Goal: Task Accomplishment & Management: Use online tool/utility

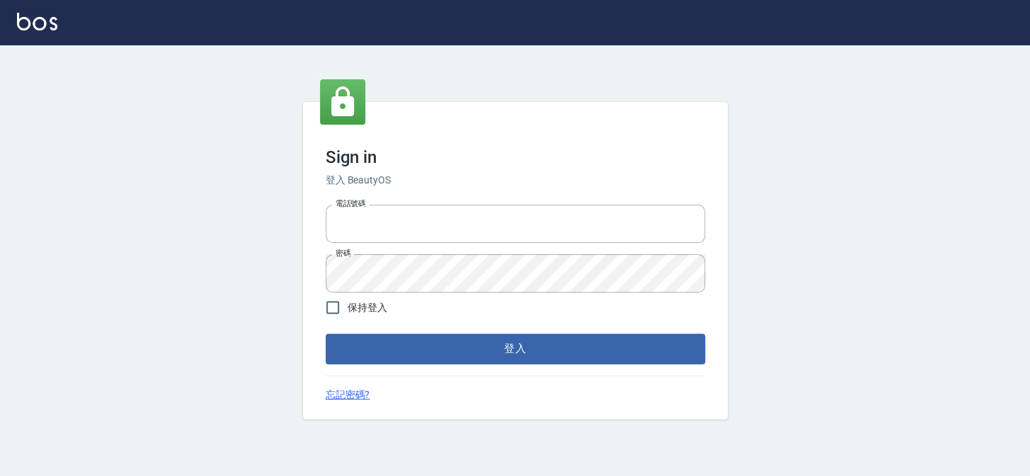
type input "27151227"
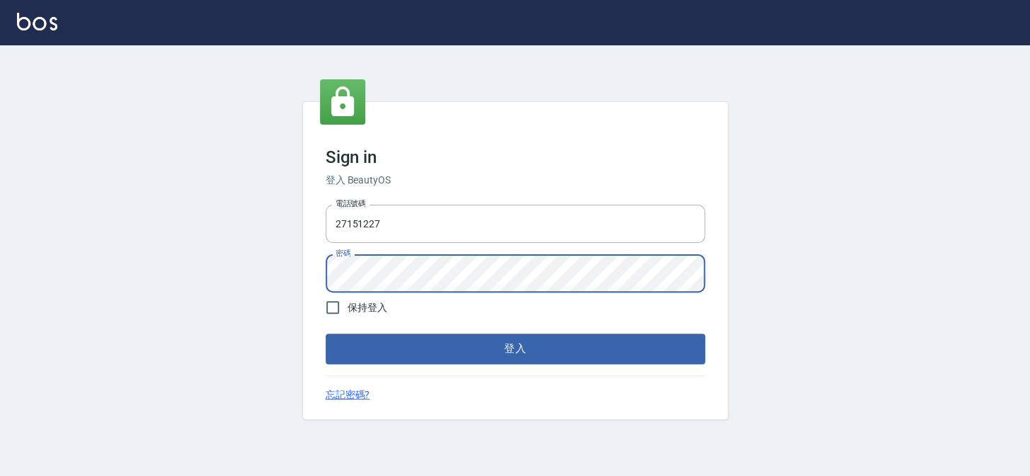
click at [326, 333] on button "登入" at bounding box center [515, 348] width 379 height 30
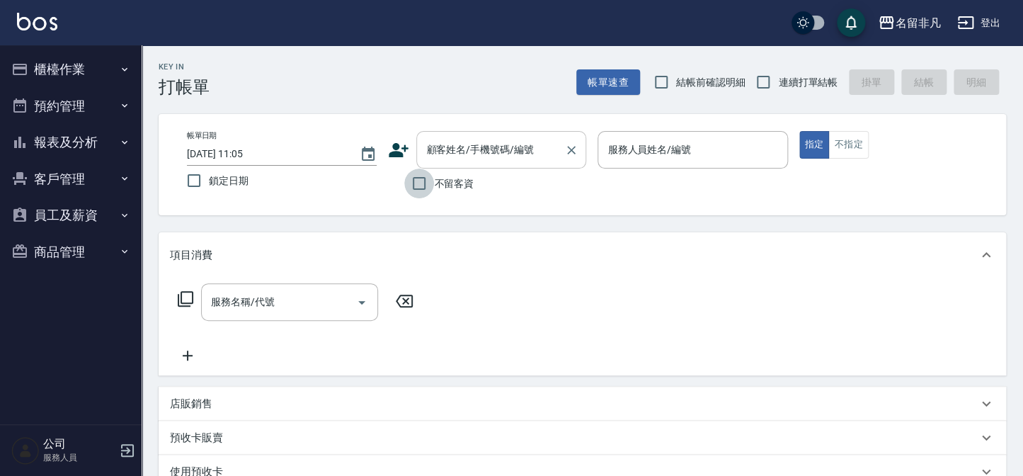
drag, startPoint x: 418, startPoint y: 184, endPoint x: 500, endPoint y: 159, distance: 86.0
click at [426, 183] on input "不留客資" at bounding box center [419, 183] width 30 height 30
checkbox input "true"
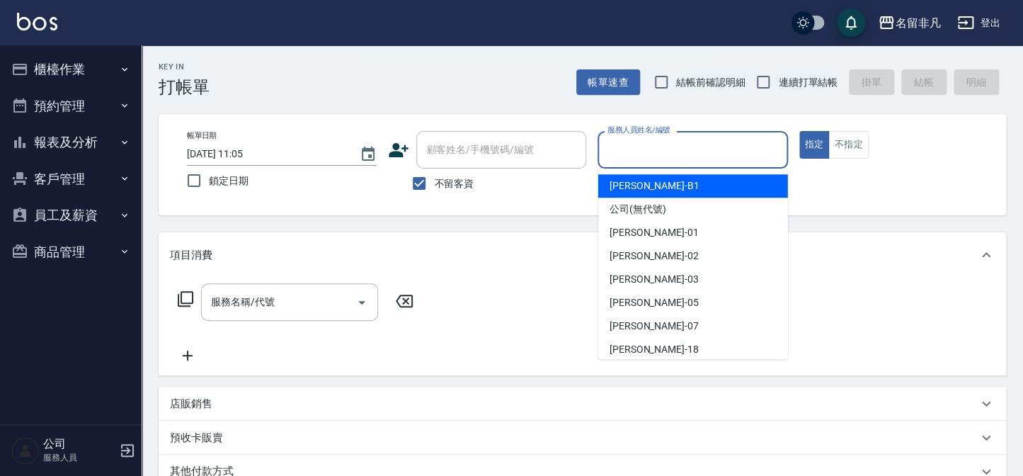
click at [714, 147] on input "服務人員姓名/編號" at bounding box center [692, 149] width 177 height 25
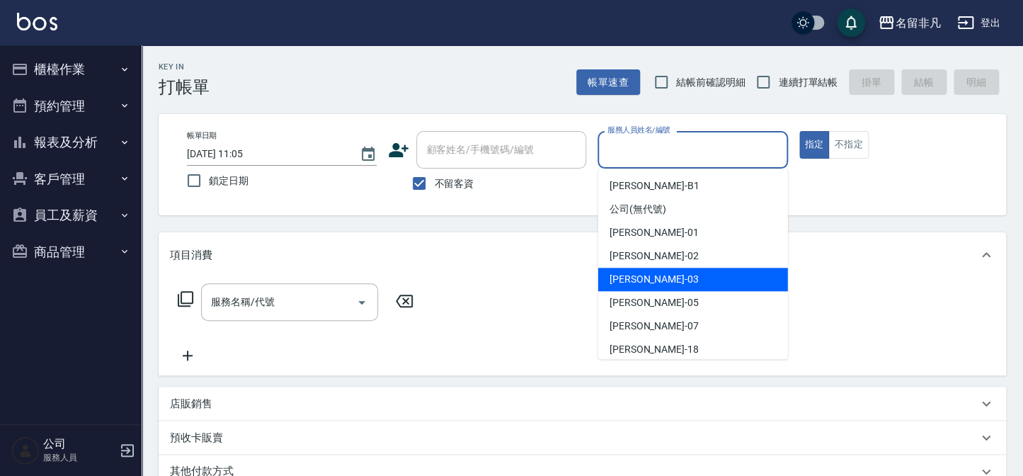
click at [681, 282] on div "[PERSON_NAME] -03" at bounding box center [693, 279] width 190 height 23
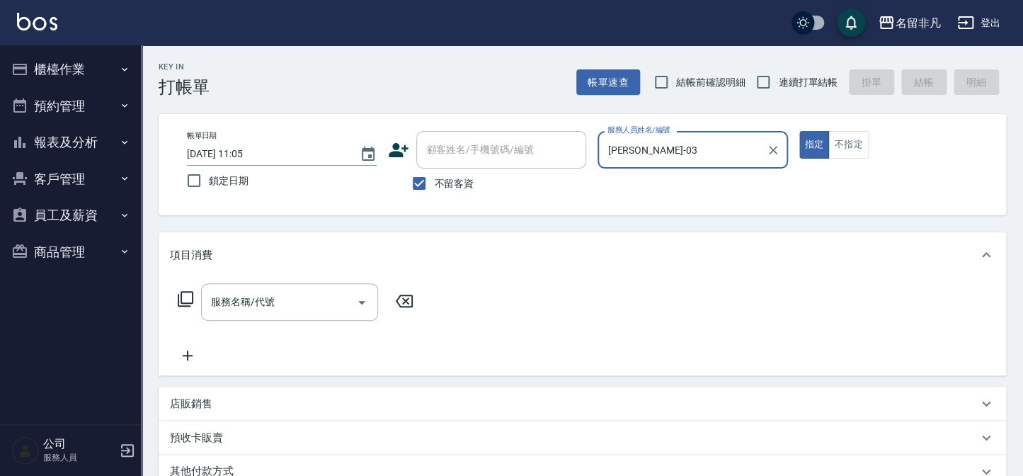
type input "[PERSON_NAME]-03"
click at [184, 294] on icon at bounding box center [185, 298] width 17 height 17
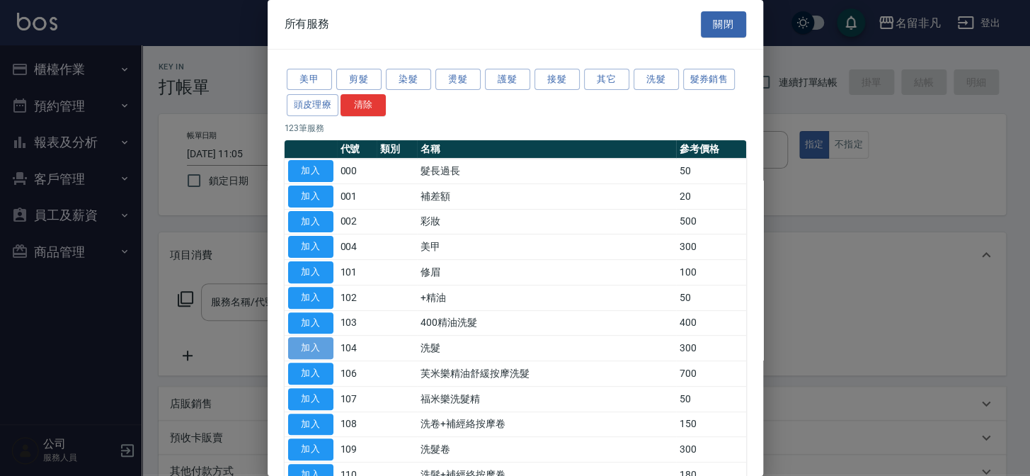
click at [318, 346] on button "加入" at bounding box center [310, 348] width 45 height 22
type input "洗髮(104)"
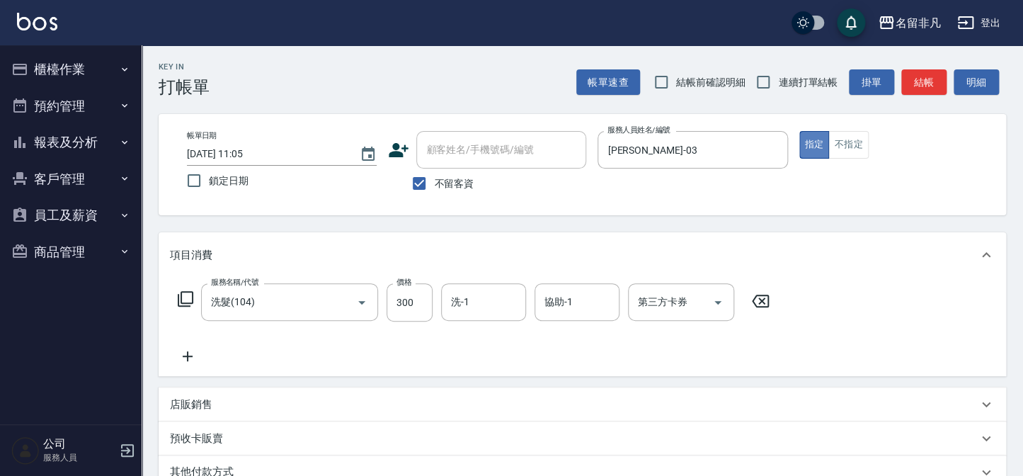
click at [809, 146] on button "指定" at bounding box center [814, 145] width 30 height 28
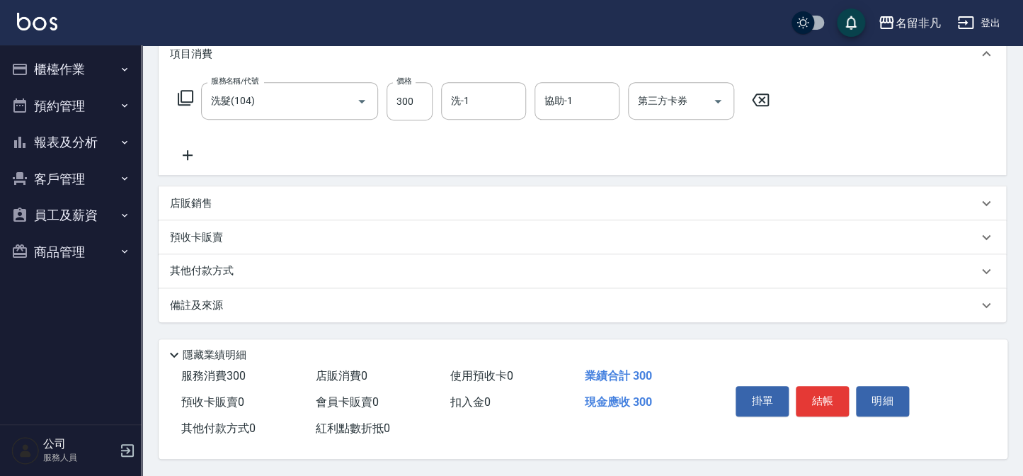
scroll to position [205, 0]
click at [826, 401] on button "結帳" at bounding box center [822, 401] width 53 height 30
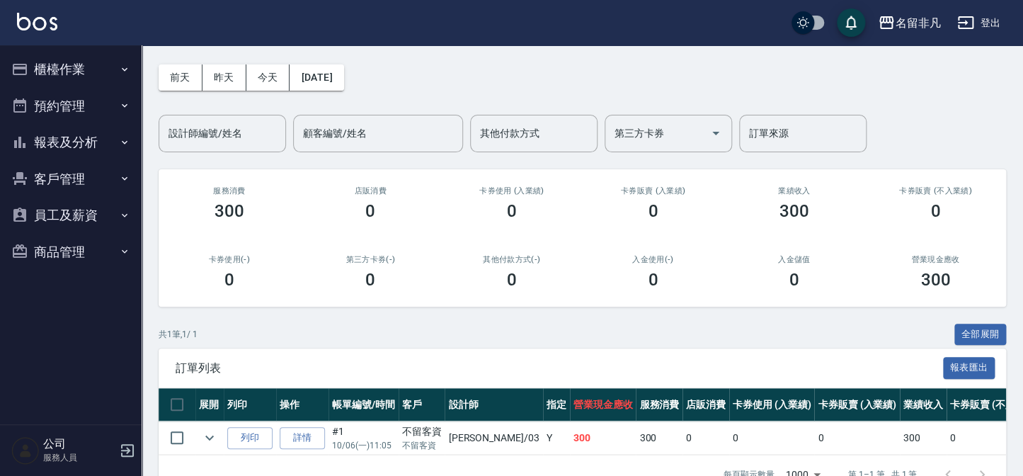
scroll to position [93, 0]
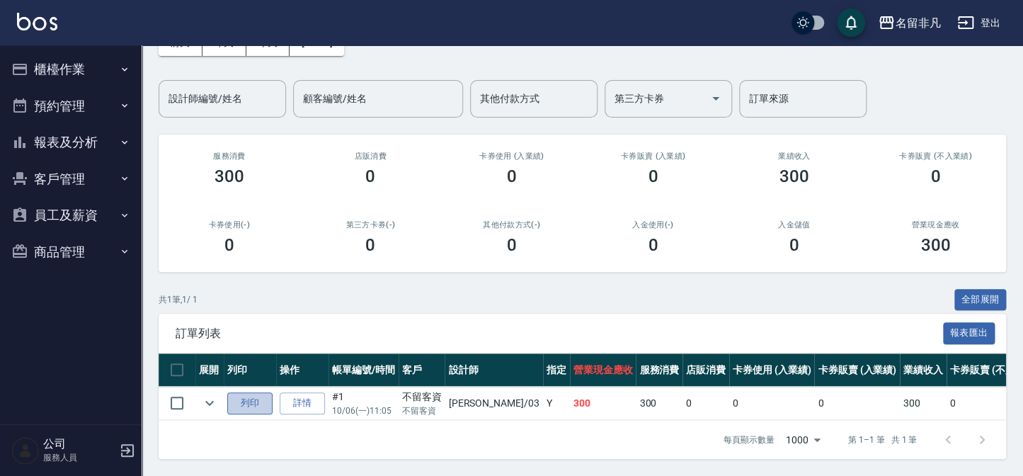
click at [250, 392] on button "列印" at bounding box center [249, 403] width 45 height 22
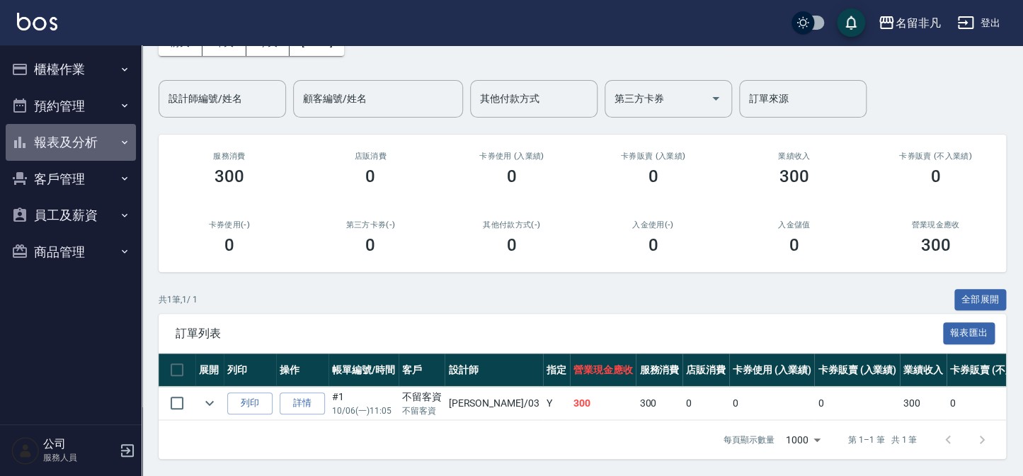
click at [50, 144] on button "報表及分析" at bounding box center [71, 142] width 130 height 37
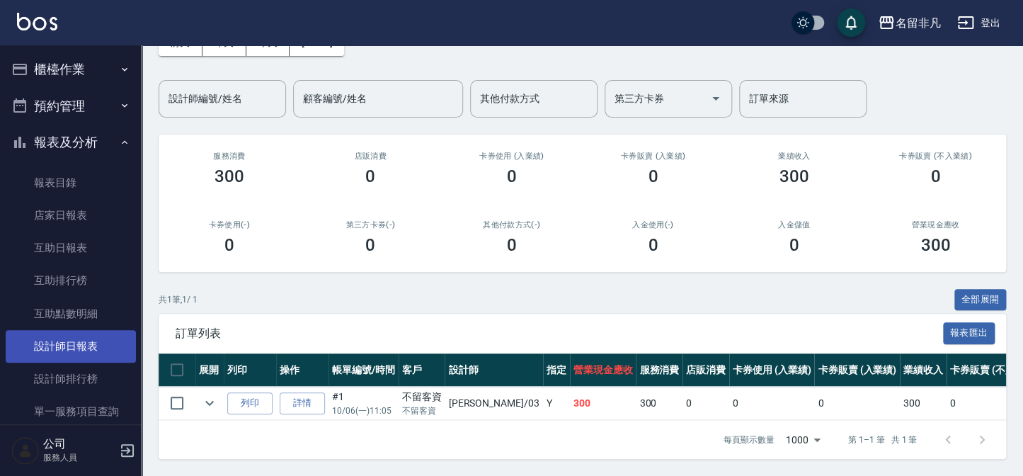
click at [87, 345] on link "設計師日報表" at bounding box center [71, 346] width 130 height 33
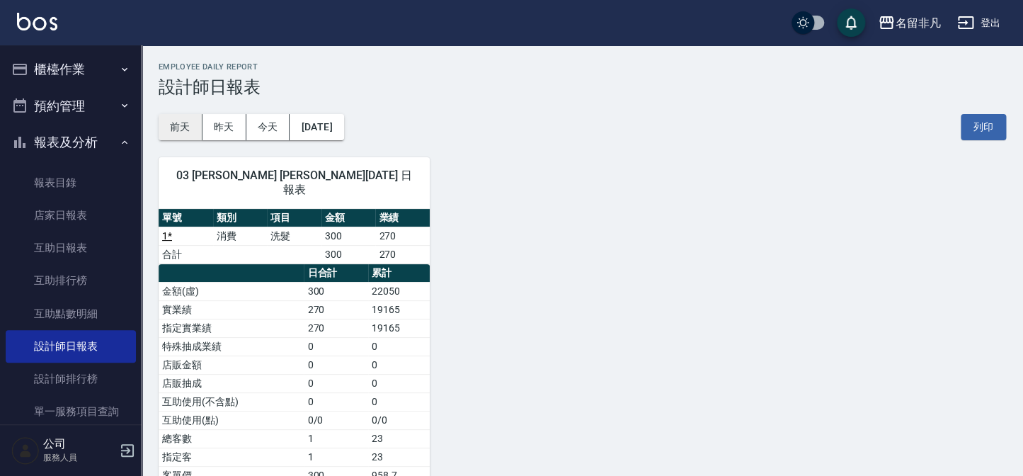
click at [174, 124] on button "前天" at bounding box center [181, 127] width 44 height 26
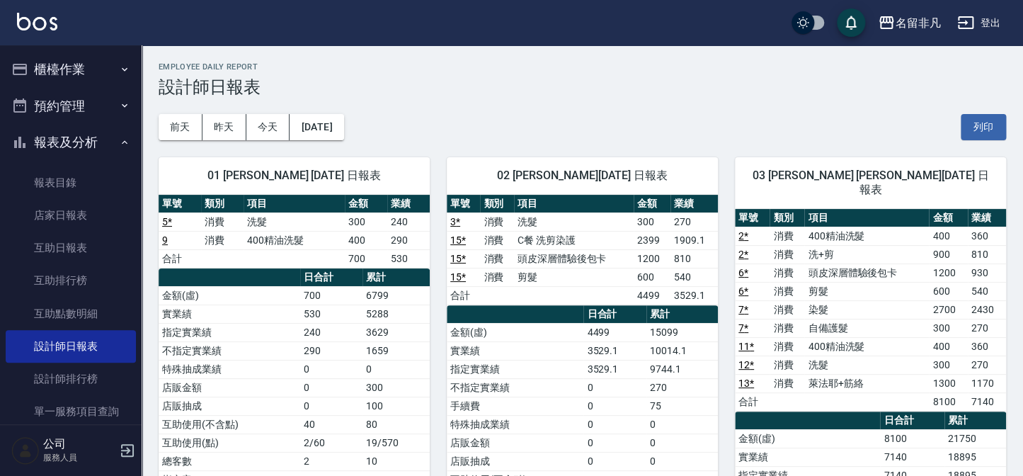
click at [44, 64] on button "櫃檯作業" at bounding box center [71, 69] width 130 height 37
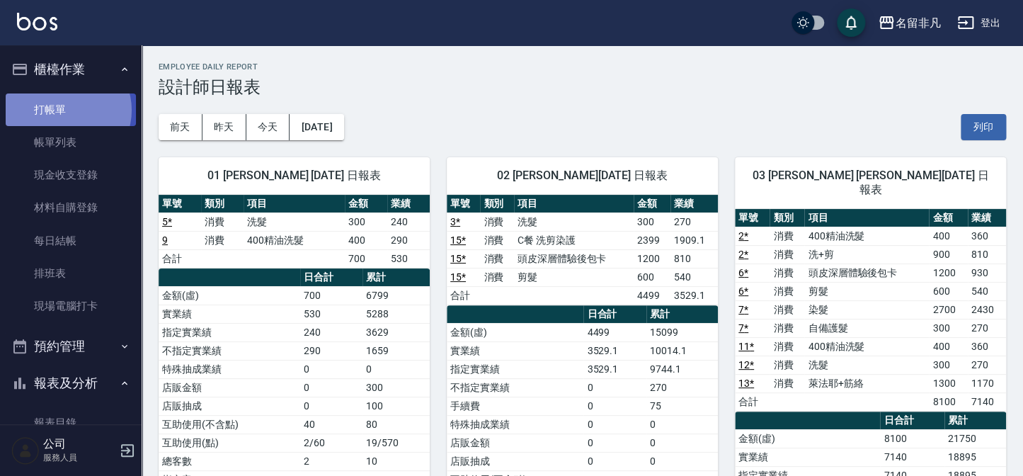
click at [67, 110] on link "打帳單" at bounding box center [71, 109] width 130 height 33
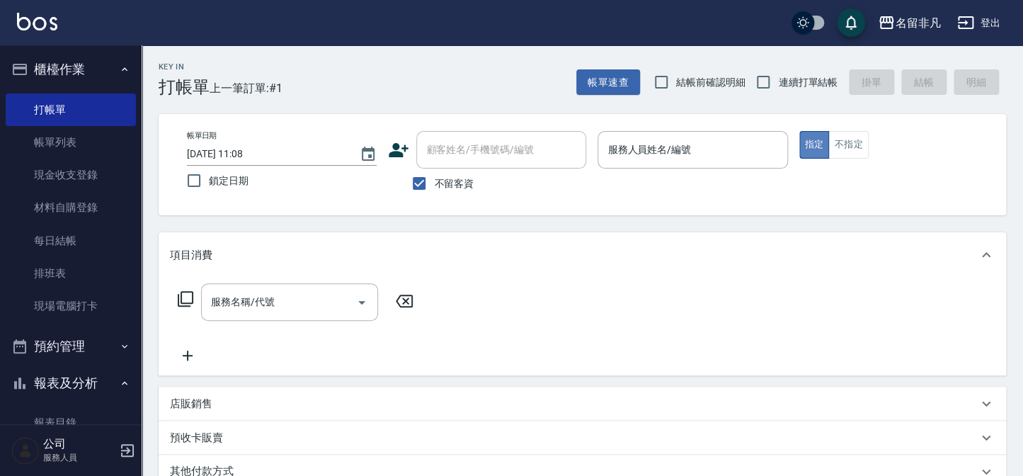
click at [804, 144] on button "指定" at bounding box center [814, 145] width 30 height 28
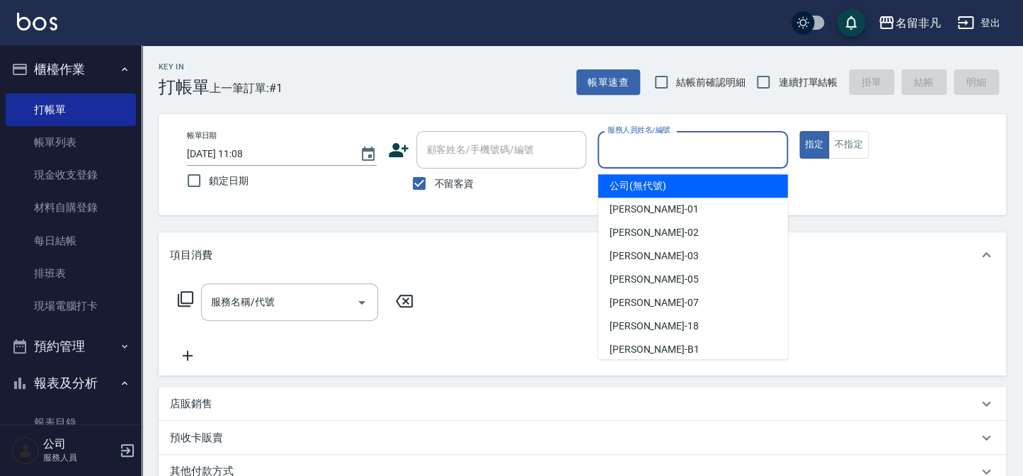
click at [707, 155] on input "服務人員姓名/編號" at bounding box center [692, 149] width 177 height 25
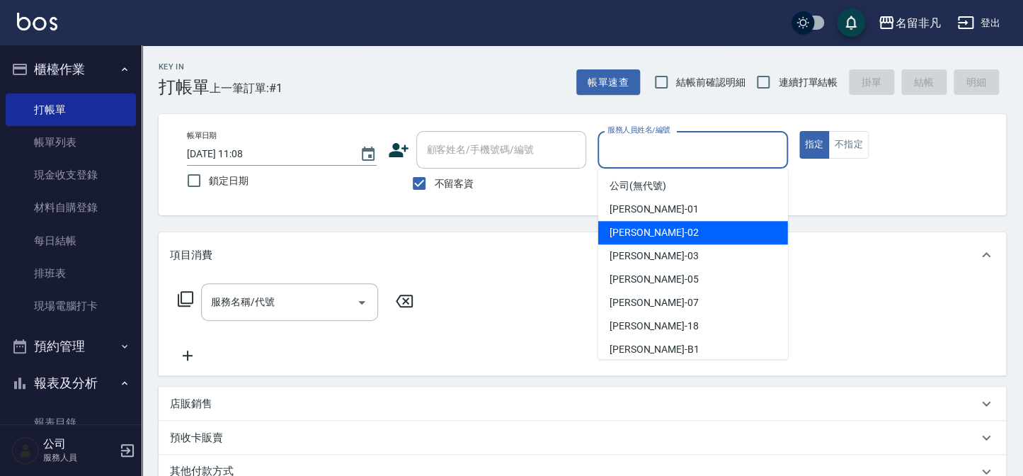
click at [668, 223] on div "[PERSON_NAME]-02" at bounding box center [693, 232] width 190 height 23
type input "[PERSON_NAME]-02"
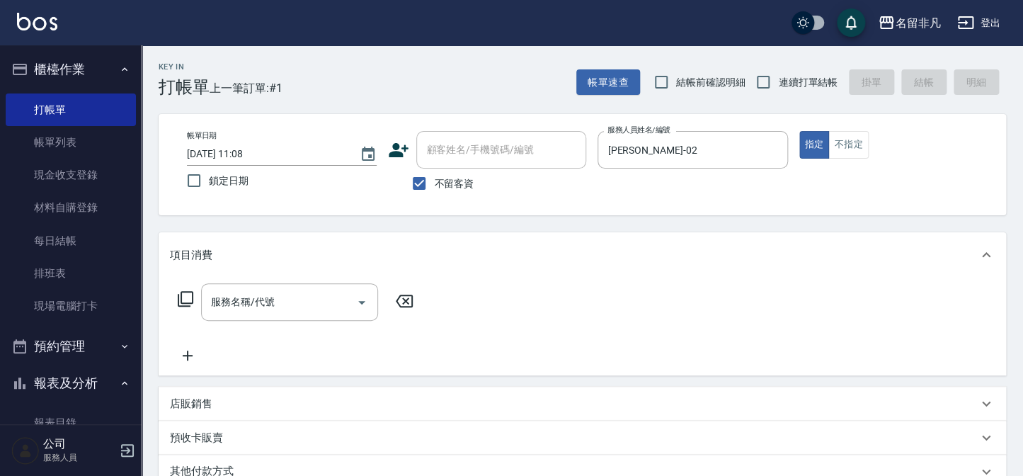
click at [189, 298] on icon at bounding box center [185, 298] width 17 height 17
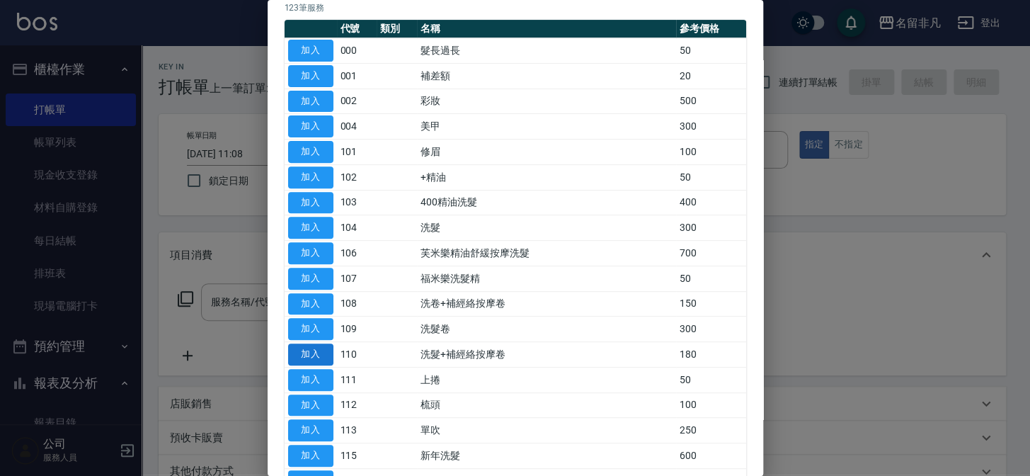
scroll to position [128, 0]
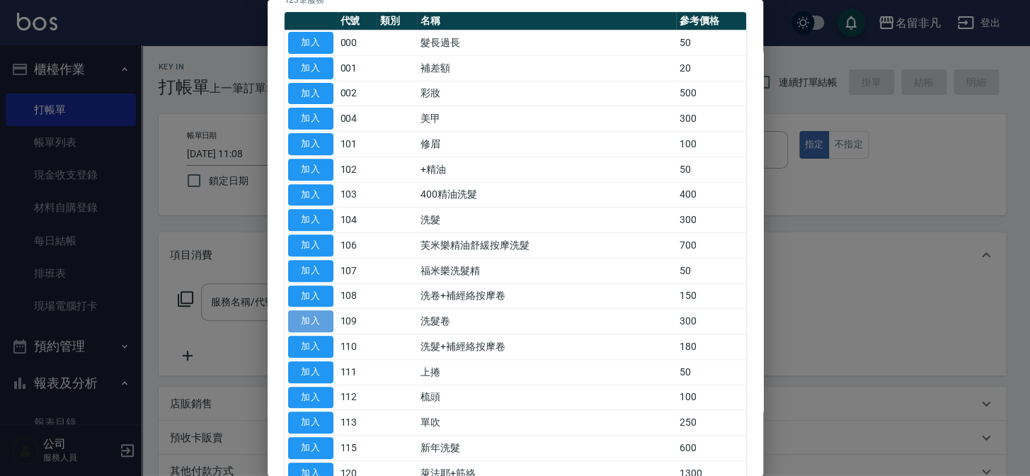
click at [309, 315] on button "加入" at bounding box center [310, 321] width 45 height 22
type input "洗髮卷(109)"
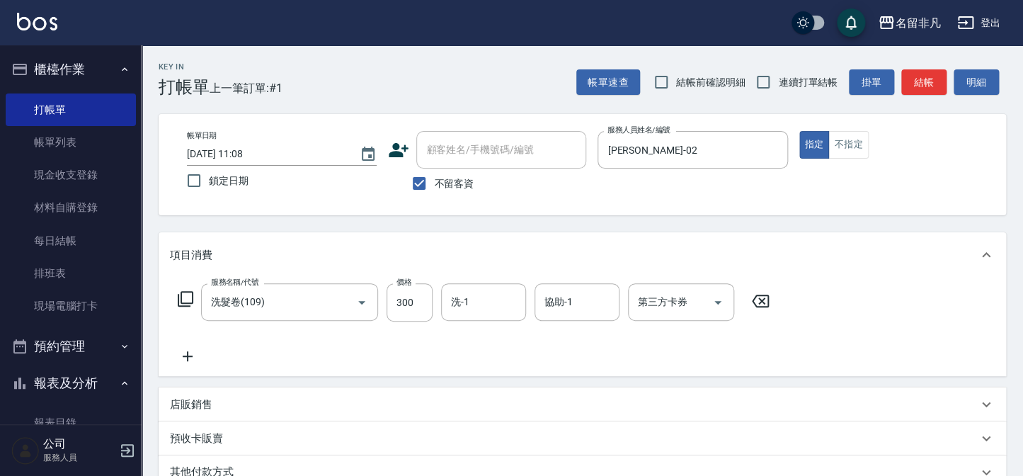
click at [186, 297] on icon at bounding box center [185, 298] width 17 height 17
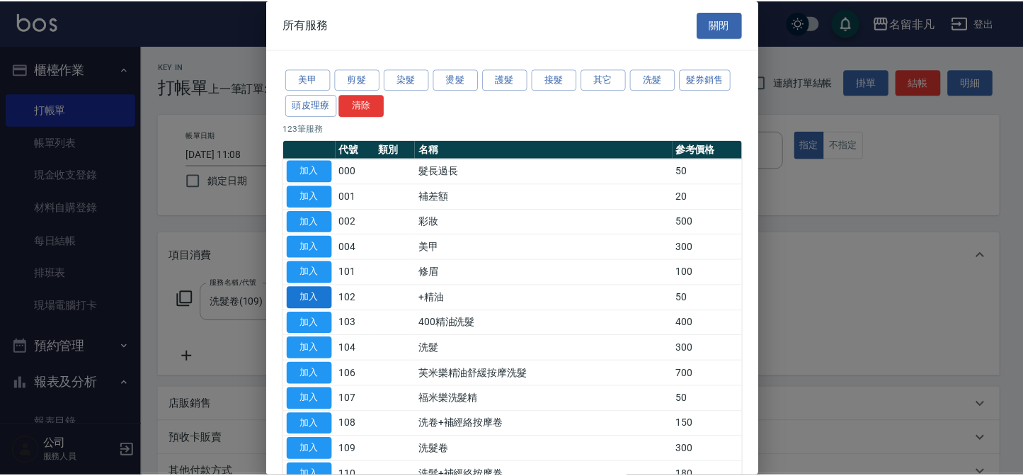
scroll to position [64, 0]
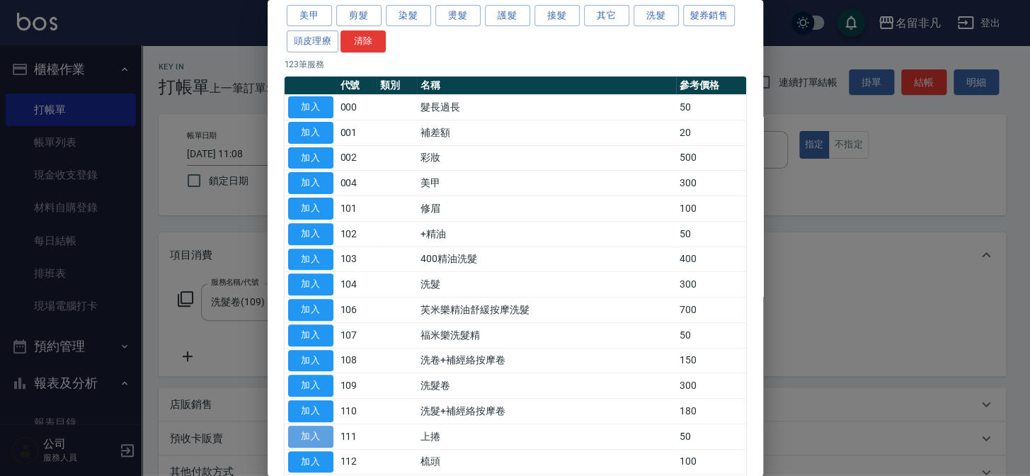
click at [304, 431] on button "加入" at bounding box center [310, 436] width 45 height 22
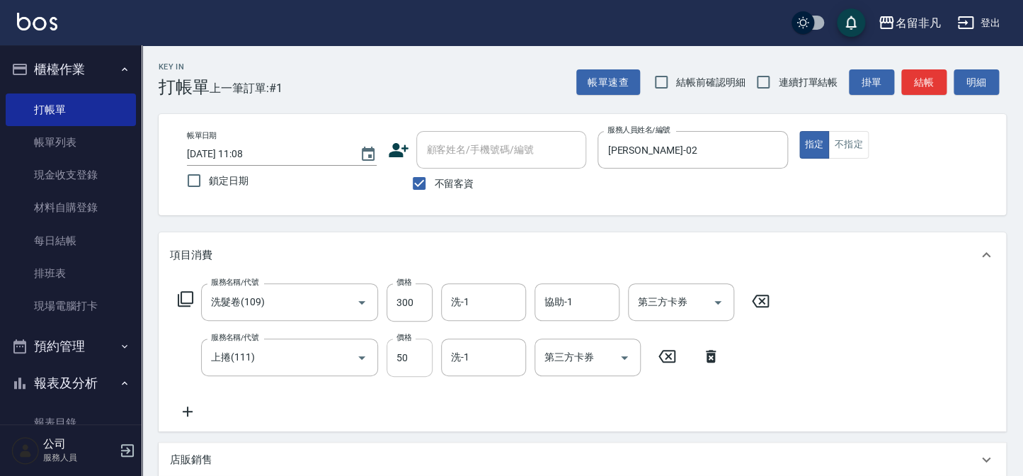
click at [411, 354] on input "50" at bounding box center [410, 357] width 46 height 38
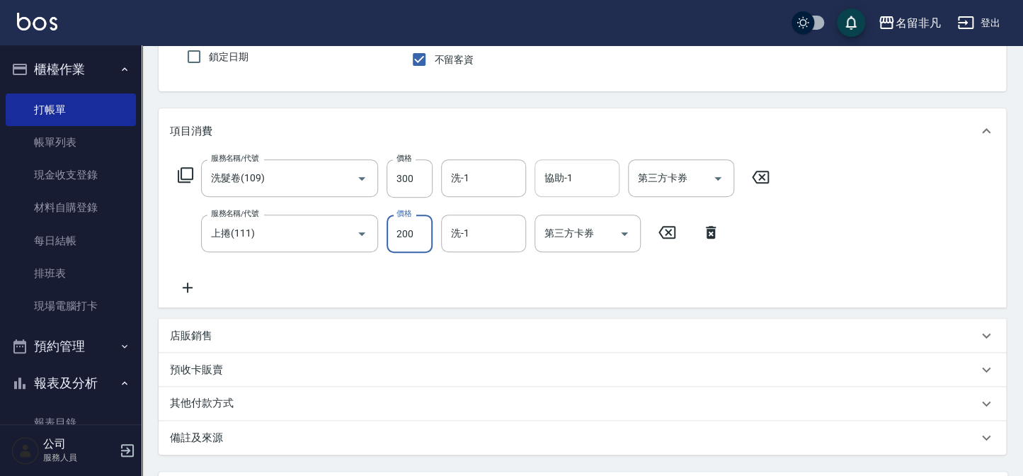
scroll to position [128, 0]
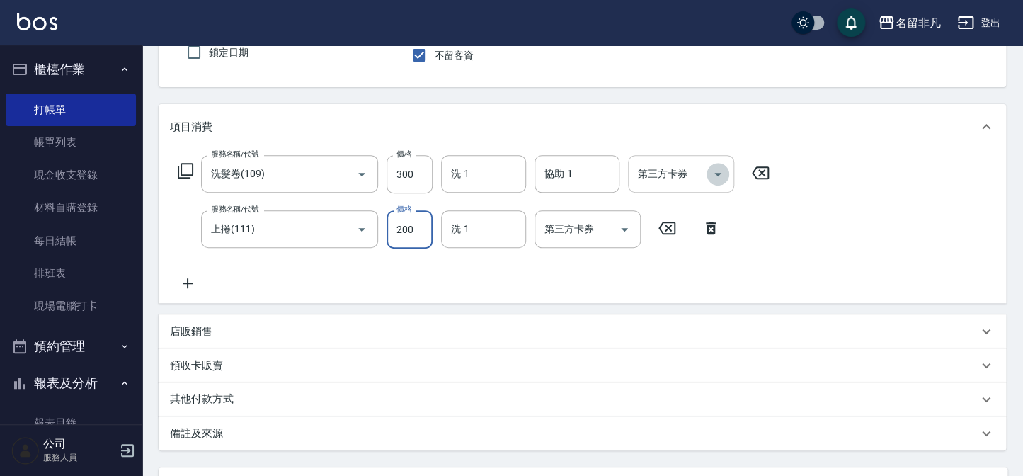
click at [720, 167] on icon "Open" at bounding box center [717, 174] width 17 height 17
type input "200"
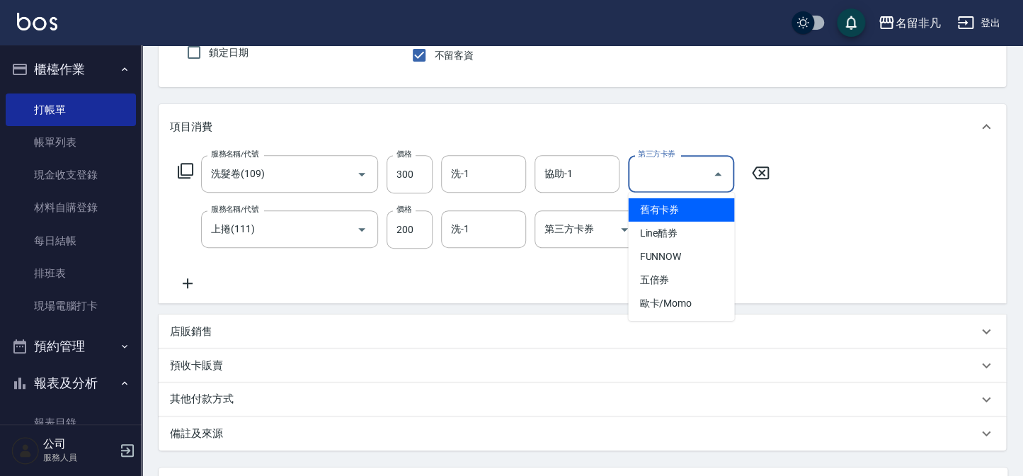
click at [704, 205] on span "舊有卡券" at bounding box center [681, 209] width 106 height 23
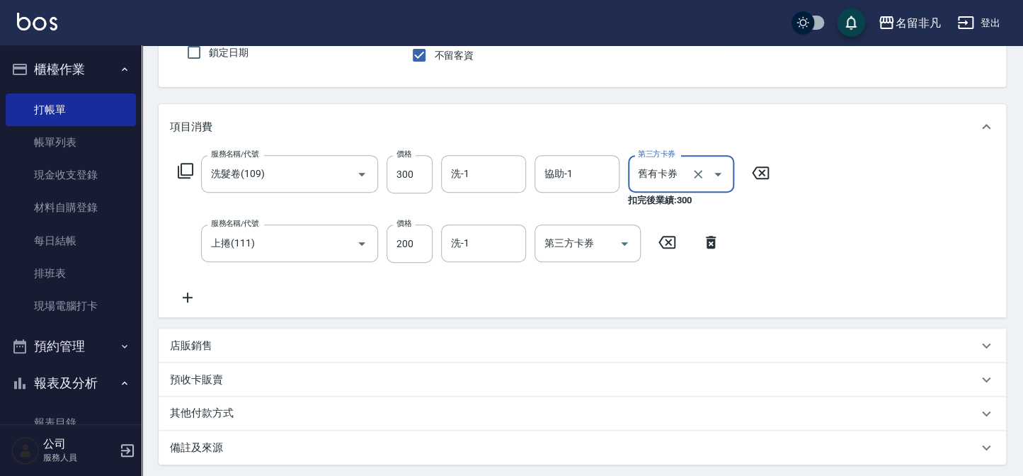
type input "舊有卡券"
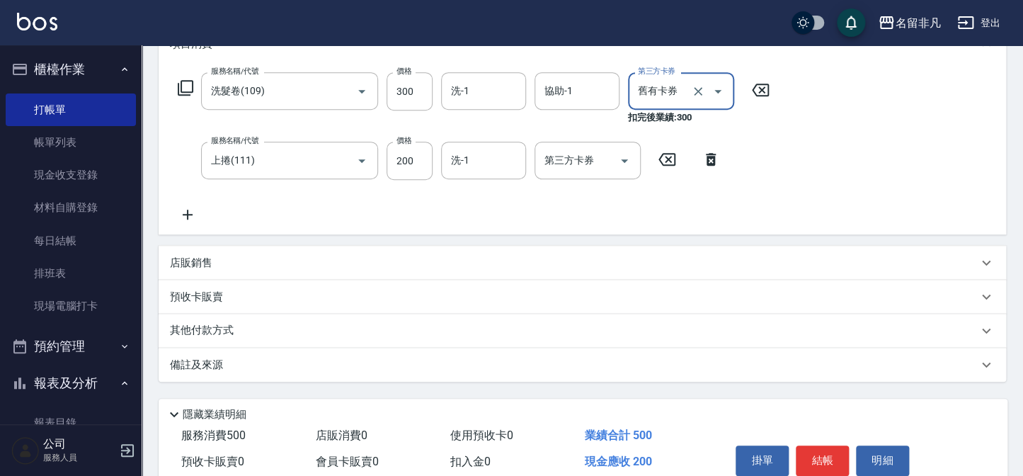
scroll to position [274, 0]
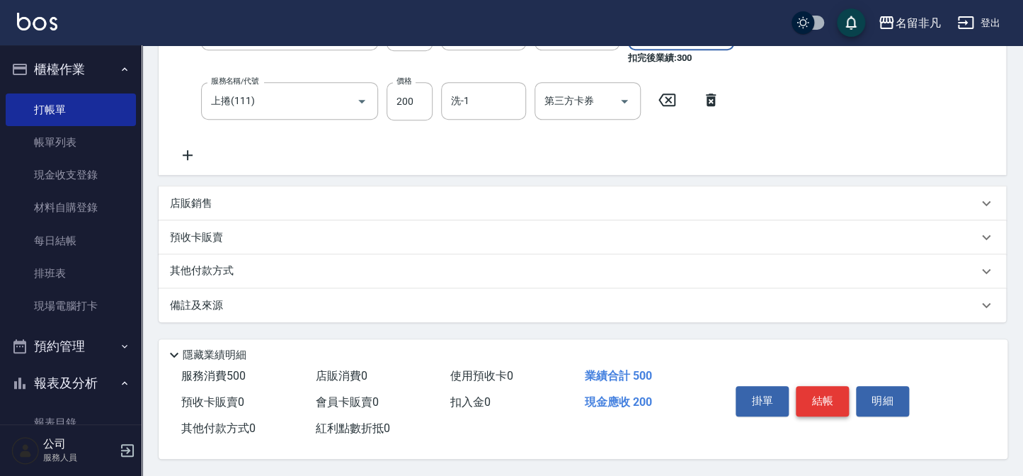
click at [811, 397] on button "結帳" at bounding box center [822, 401] width 53 height 30
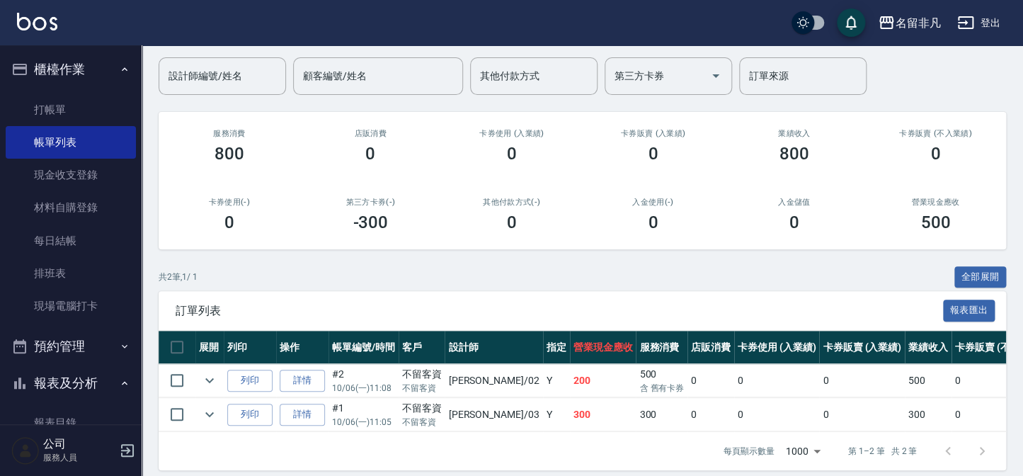
scroll to position [127, 0]
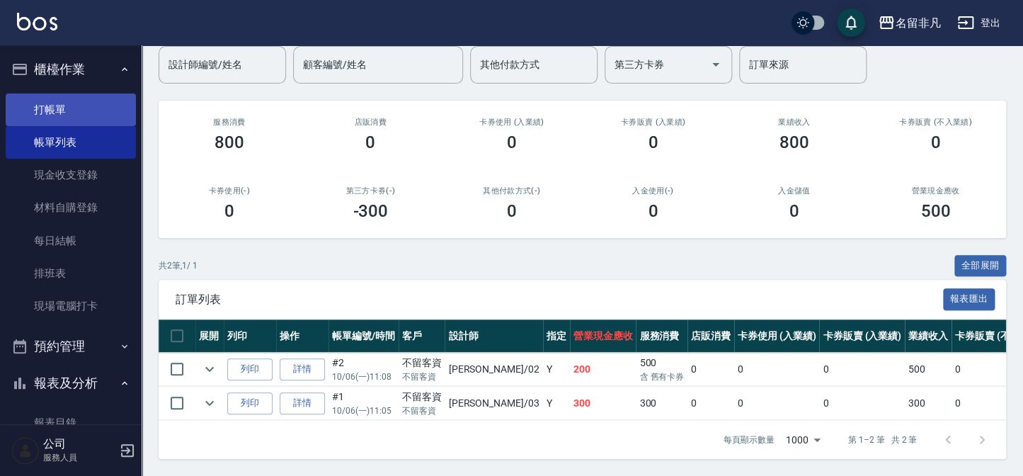
click at [93, 108] on link "打帳單" at bounding box center [71, 109] width 130 height 33
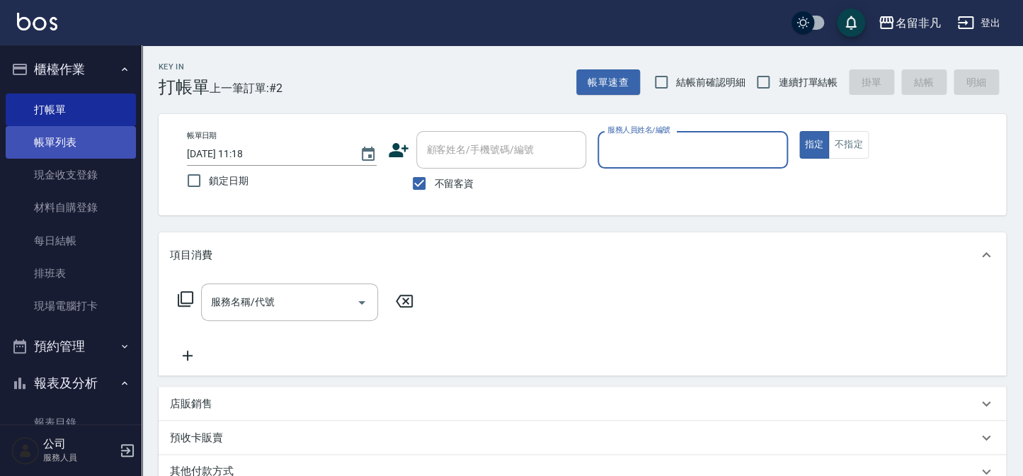
click at [57, 144] on link "帳單列表" at bounding box center [71, 142] width 130 height 33
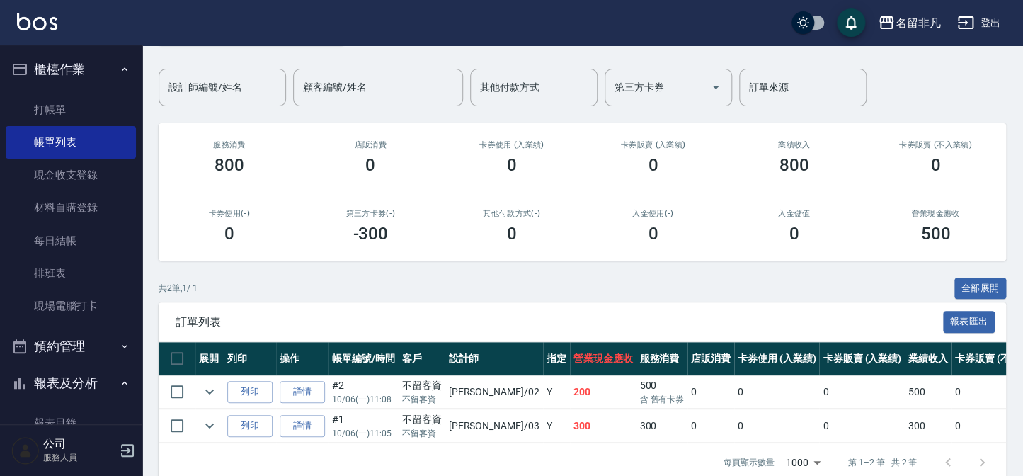
scroll to position [127, 0]
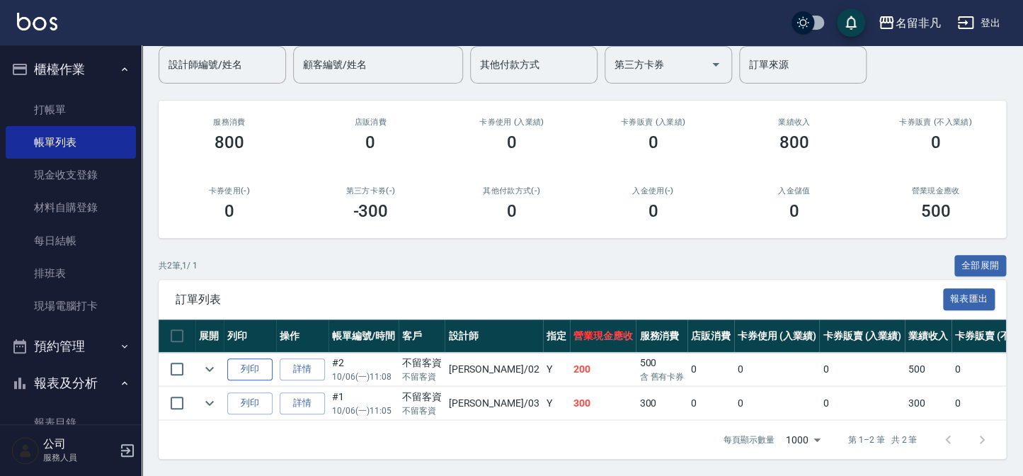
click at [255, 360] on button "列印" at bounding box center [249, 369] width 45 height 22
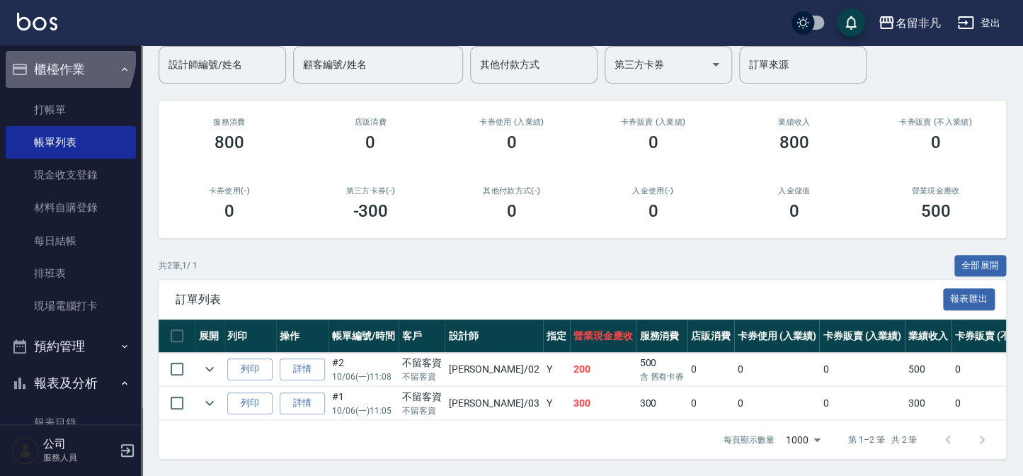
click at [41, 52] on button "櫃檯作業" at bounding box center [71, 69] width 130 height 37
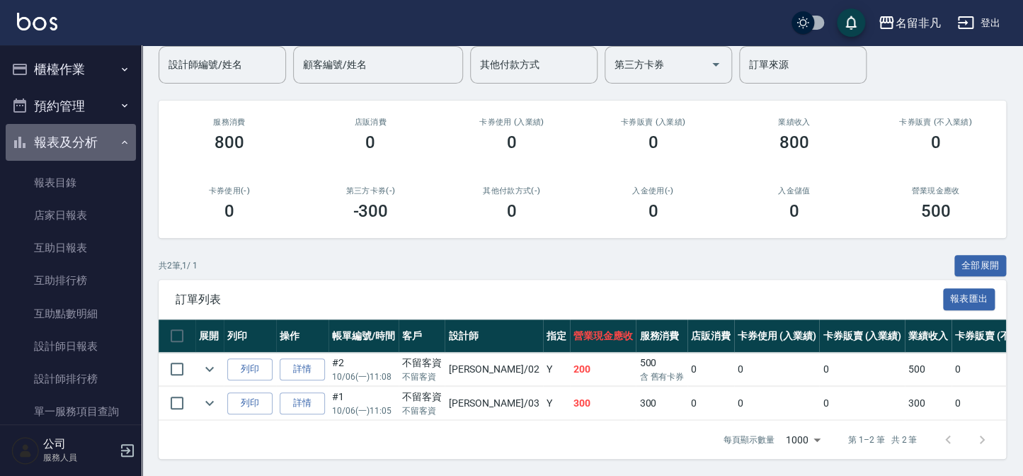
click at [74, 149] on button "報表及分析" at bounding box center [71, 142] width 130 height 37
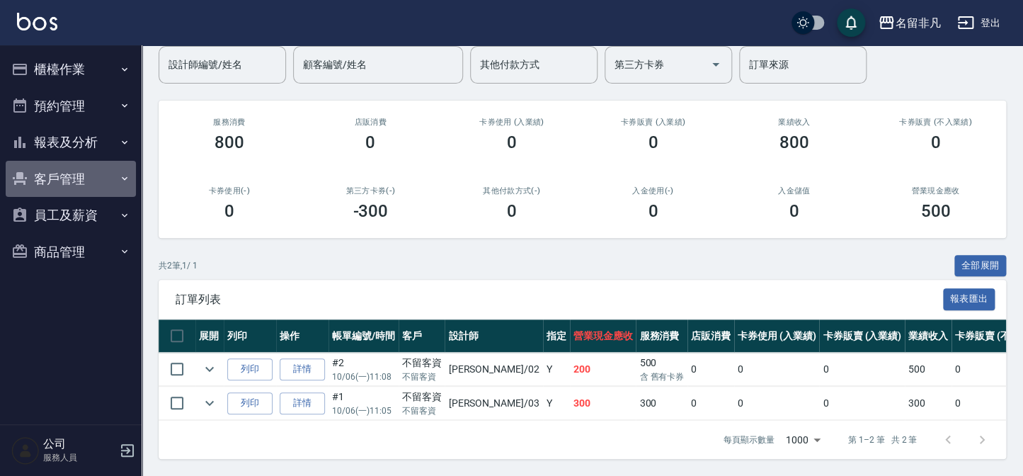
click at [77, 177] on button "客戶管理" at bounding box center [71, 179] width 130 height 37
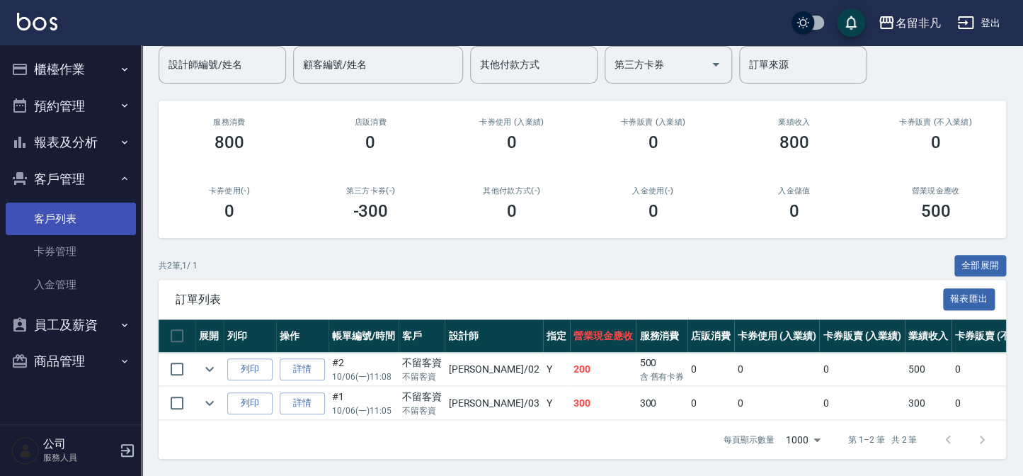
click at [91, 222] on link "客戶列表" at bounding box center [71, 218] width 130 height 33
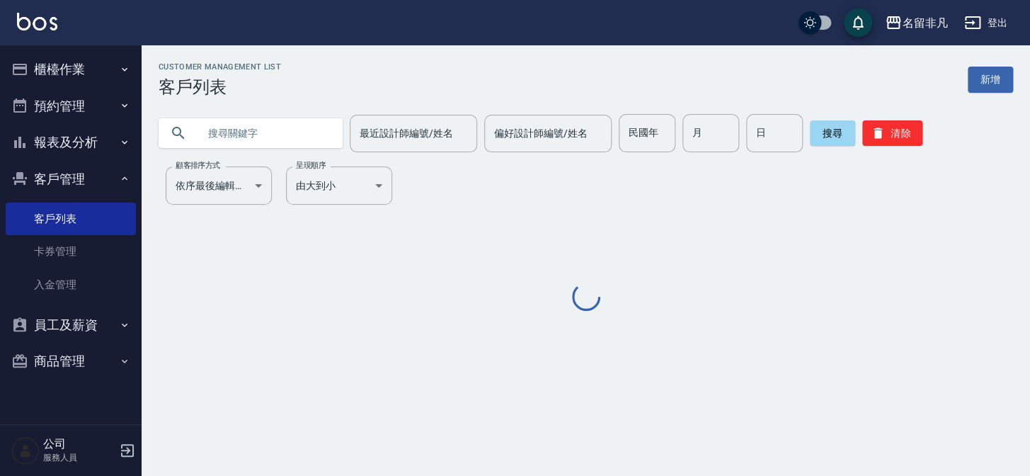
click at [252, 129] on input "text" at bounding box center [264, 133] width 133 height 38
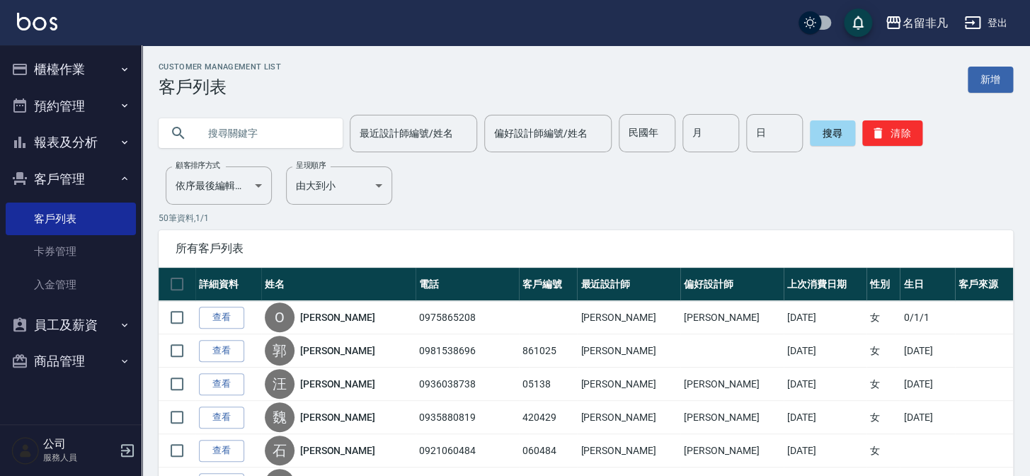
click at [252, 129] on input "text" at bounding box center [264, 133] width 133 height 38
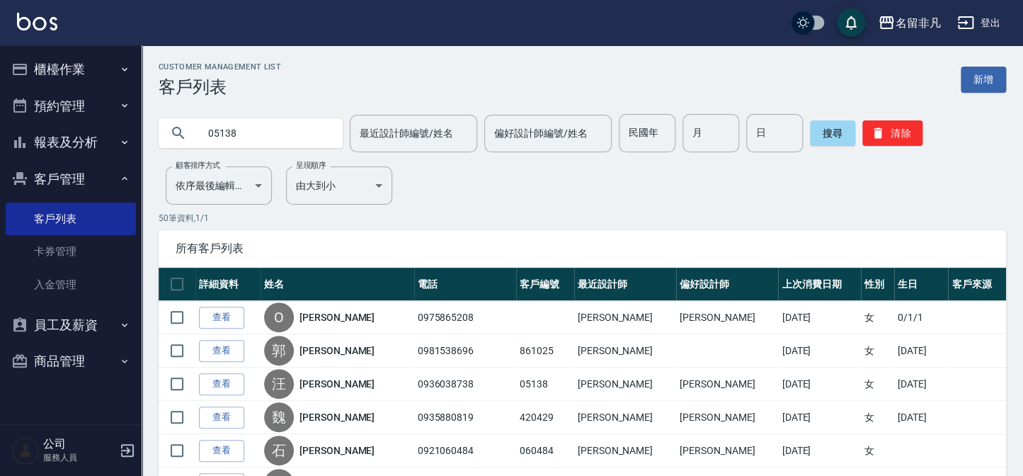
type input "05138"
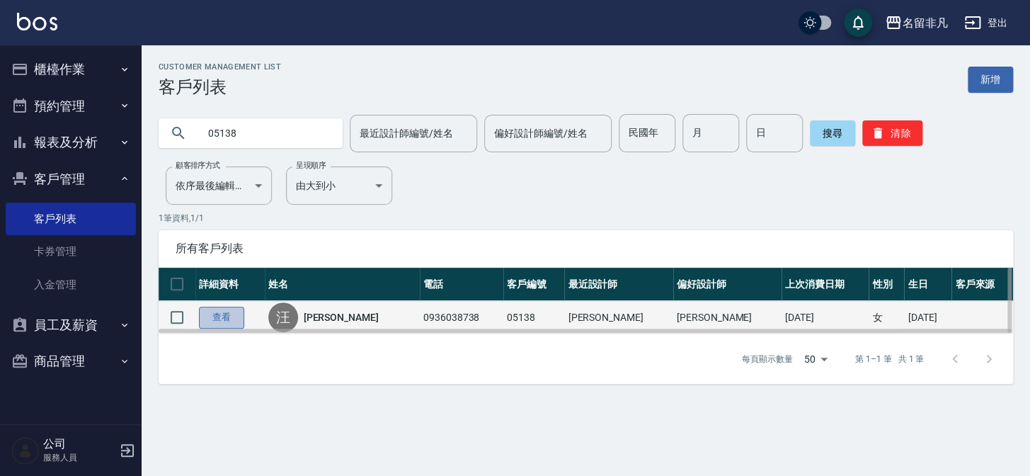
click at [234, 321] on link "查看" at bounding box center [221, 318] width 45 height 22
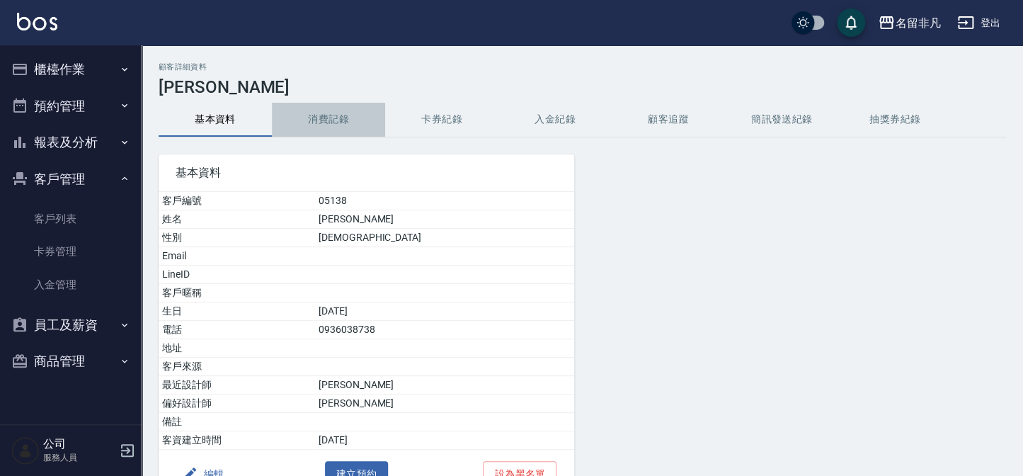
click at [317, 110] on button "消費記錄" at bounding box center [328, 120] width 113 height 34
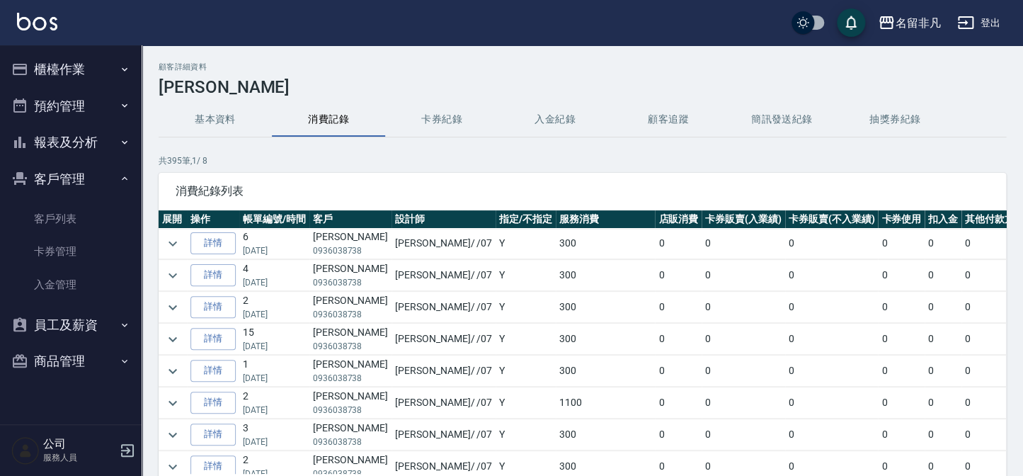
scroll to position [193, 0]
click at [178, 366] on icon "expand row" at bounding box center [172, 370] width 17 height 17
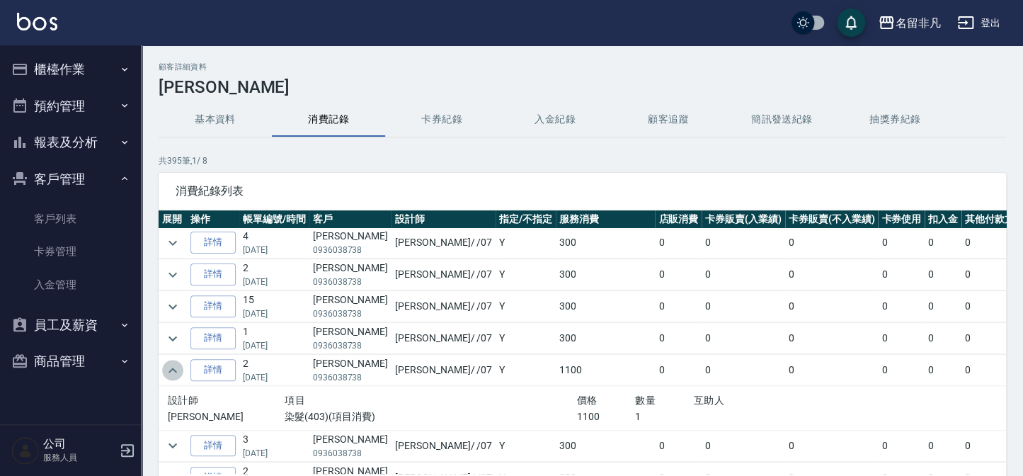
click at [178, 366] on icon "expand row" at bounding box center [172, 370] width 17 height 17
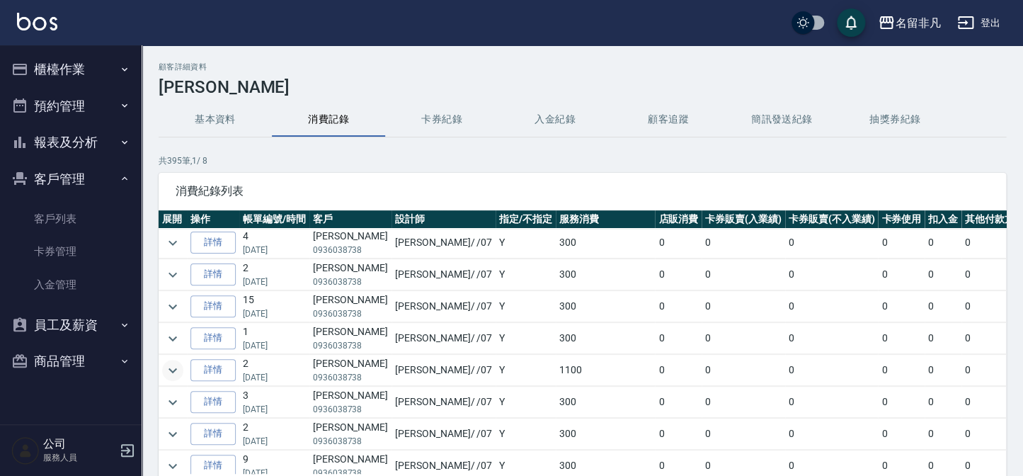
click at [59, 187] on button "客戶管理" at bounding box center [71, 179] width 130 height 37
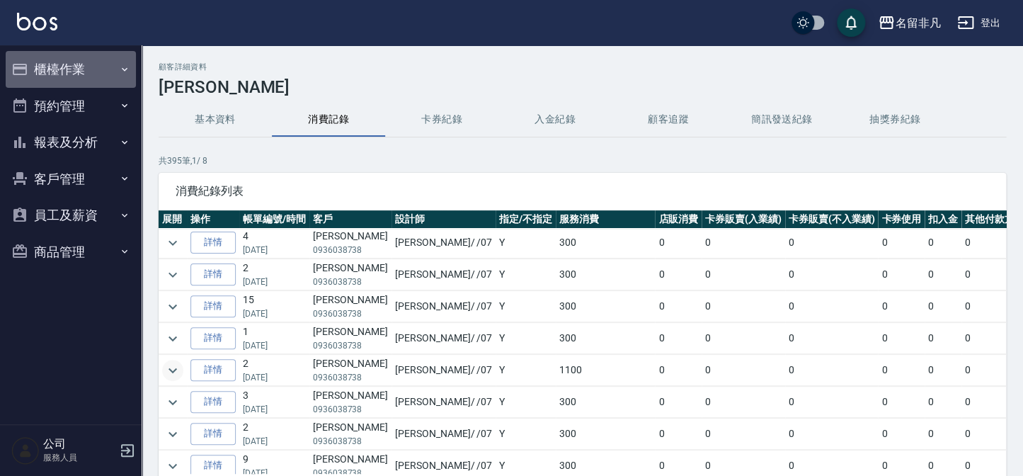
click at [77, 72] on button "櫃檯作業" at bounding box center [71, 69] width 130 height 37
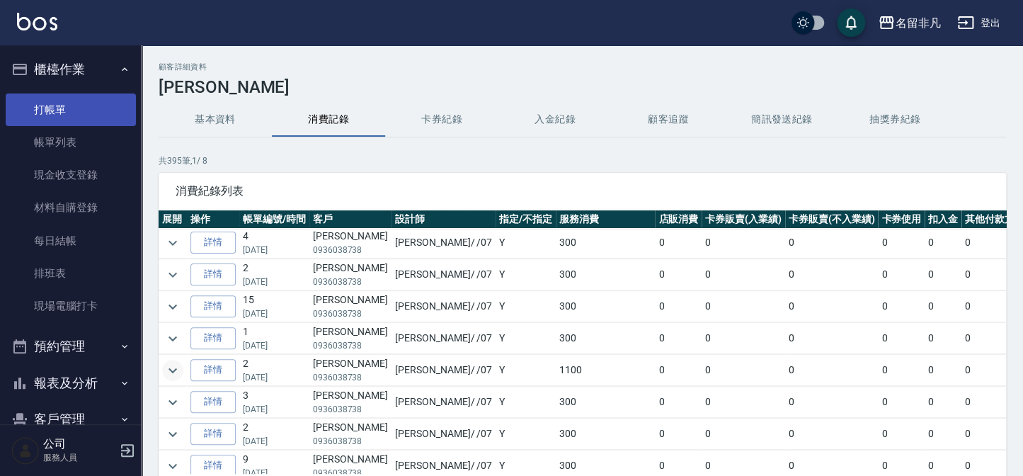
click at [76, 106] on link "打帳單" at bounding box center [71, 109] width 130 height 33
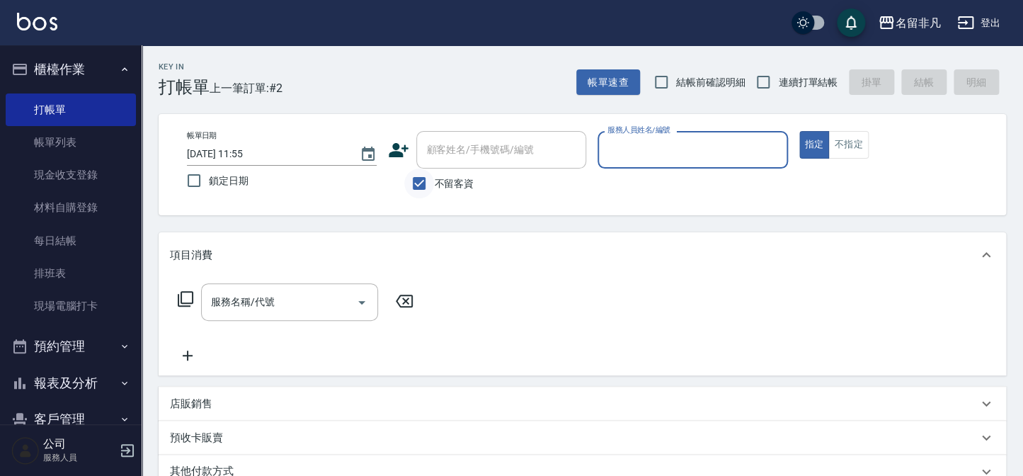
click at [419, 190] on input "不留客資" at bounding box center [419, 183] width 30 height 30
checkbox input "false"
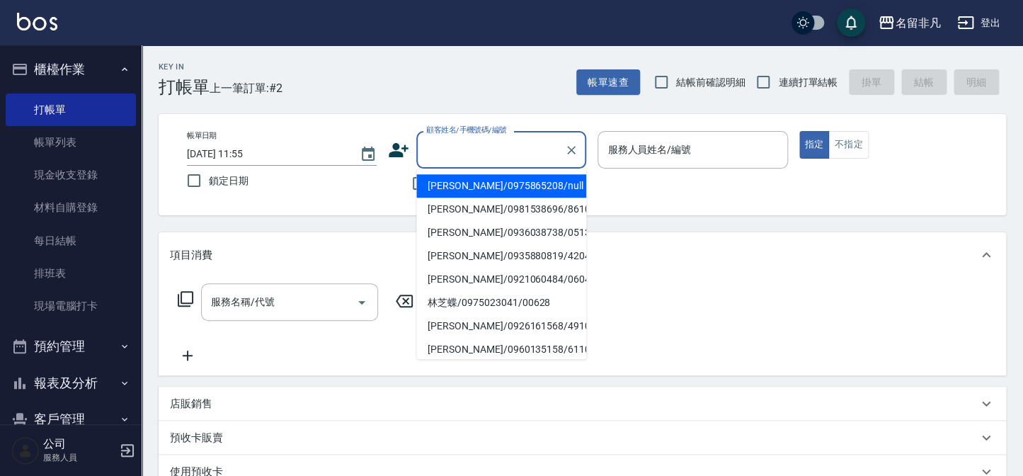
click at [439, 159] on input "顧客姓名/手機號碼/編號" at bounding box center [491, 149] width 136 height 25
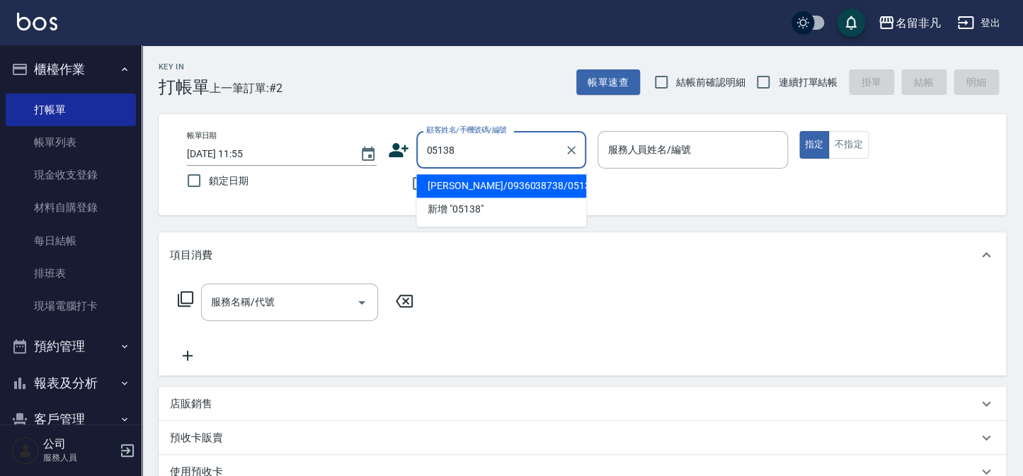
type input "[PERSON_NAME]/0936038738/05138"
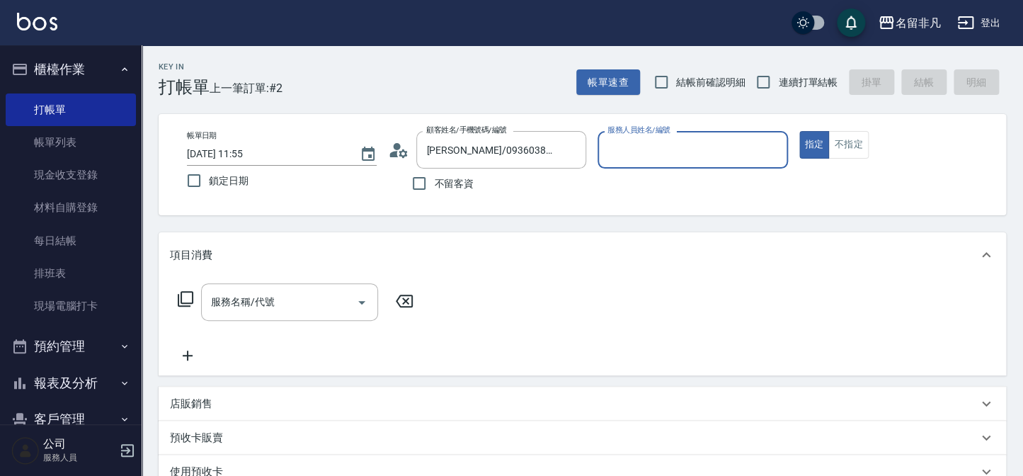
type input "[PERSON_NAME]-07"
click at [253, 319] on div "服務名稱/代號" at bounding box center [289, 302] width 177 height 38
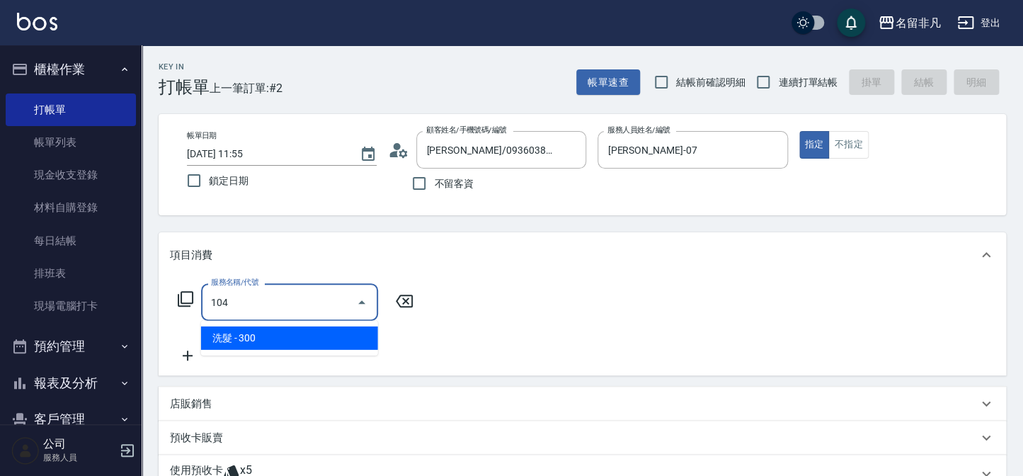
type input "洗髮(104)"
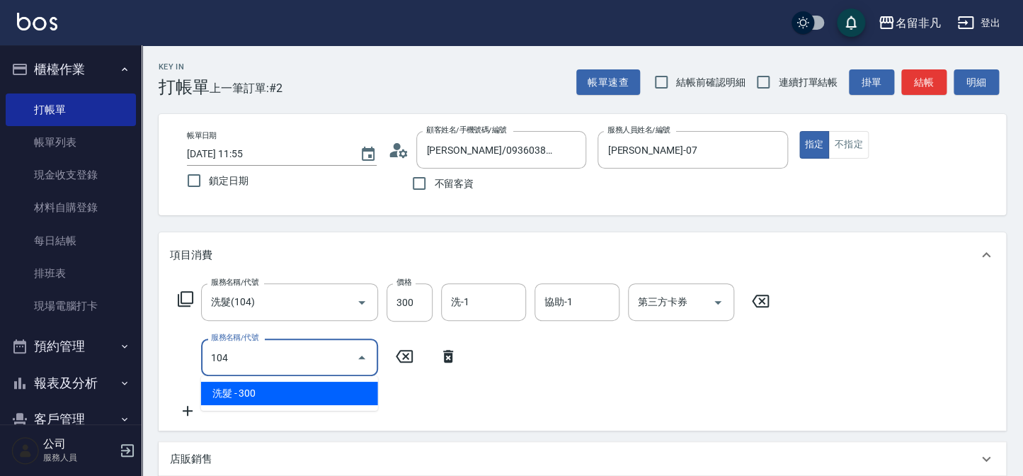
type input "洗髮(104)"
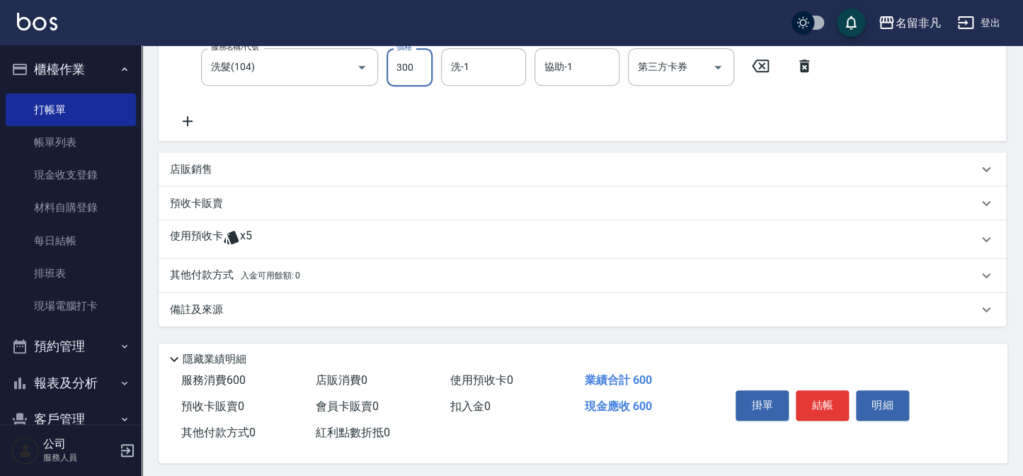
scroll to position [297, 0]
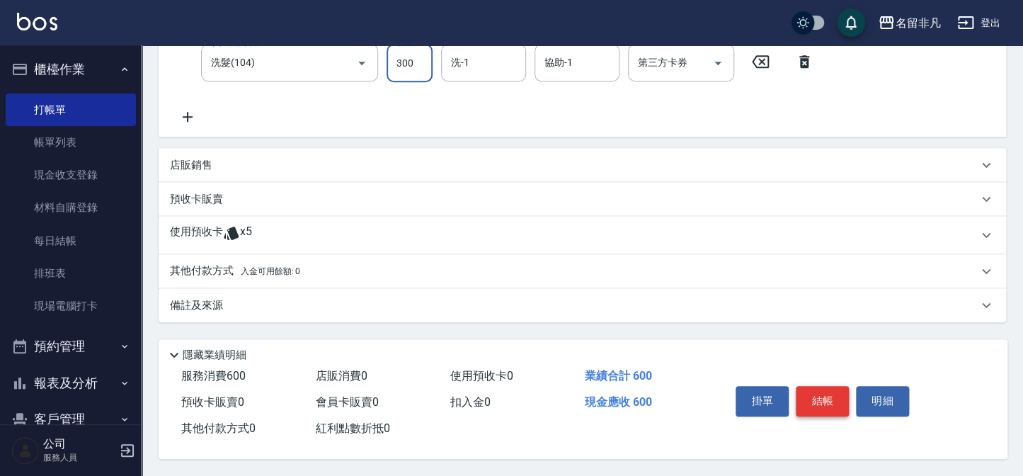
click at [831, 411] on button "結帳" at bounding box center [822, 401] width 53 height 30
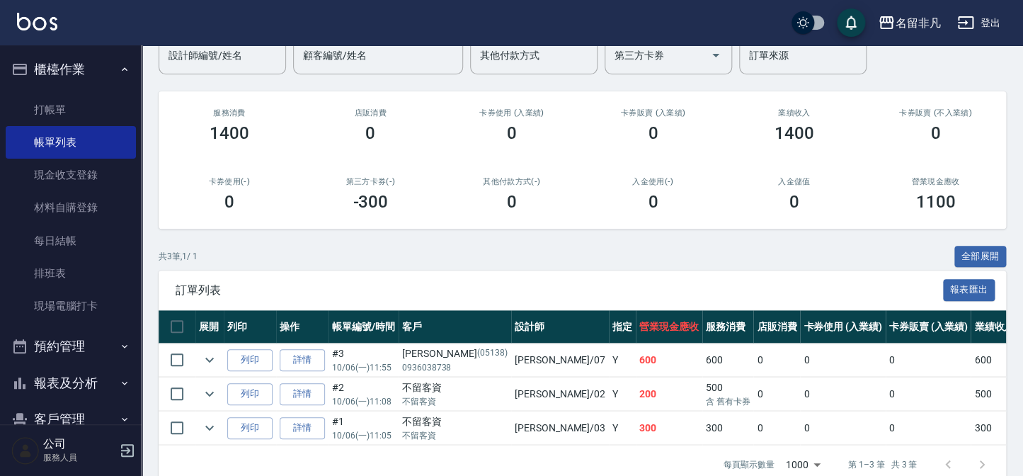
scroll to position [161, 0]
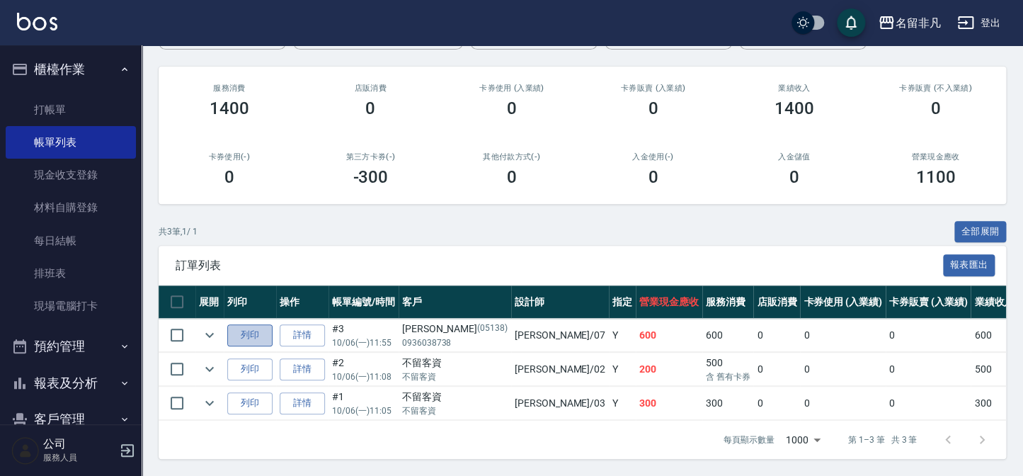
click at [259, 324] on button "列印" at bounding box center [249, 335] width 45 height 22
click at [45, 52] on button "櫃檯作業" at bounding box center [71, 69] width 130 height 37
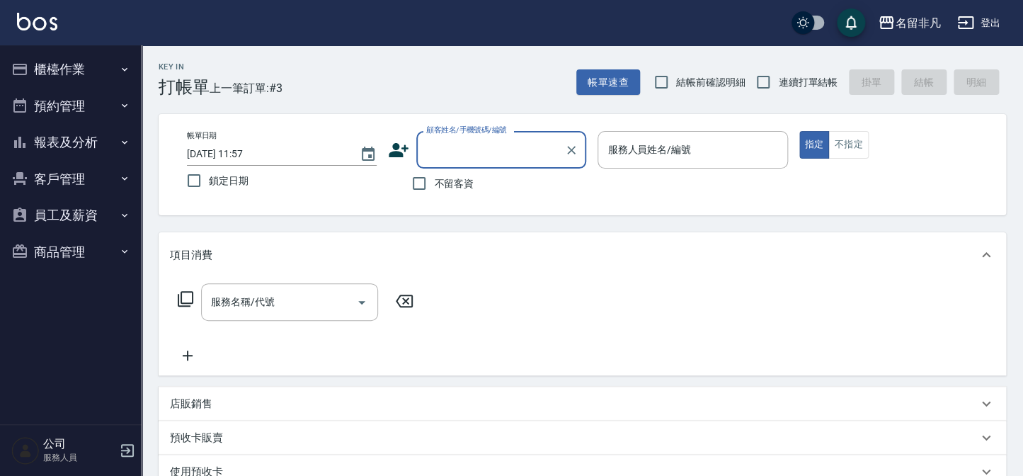
click at [111, 149] on button "報表及分析" at bounding box center [71, 142] width 130 height 37
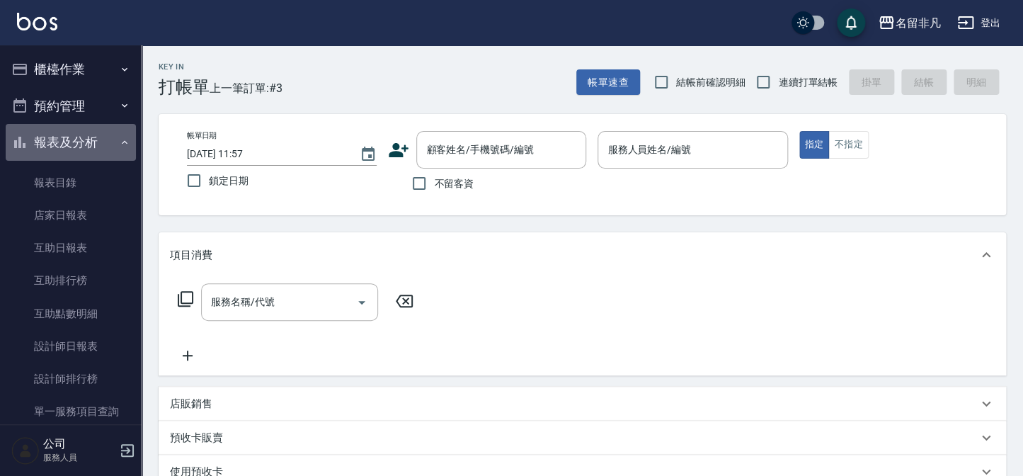
click at [111, 149] on button "報表及分析" at bounding box center [71, 142] width 130 height 37
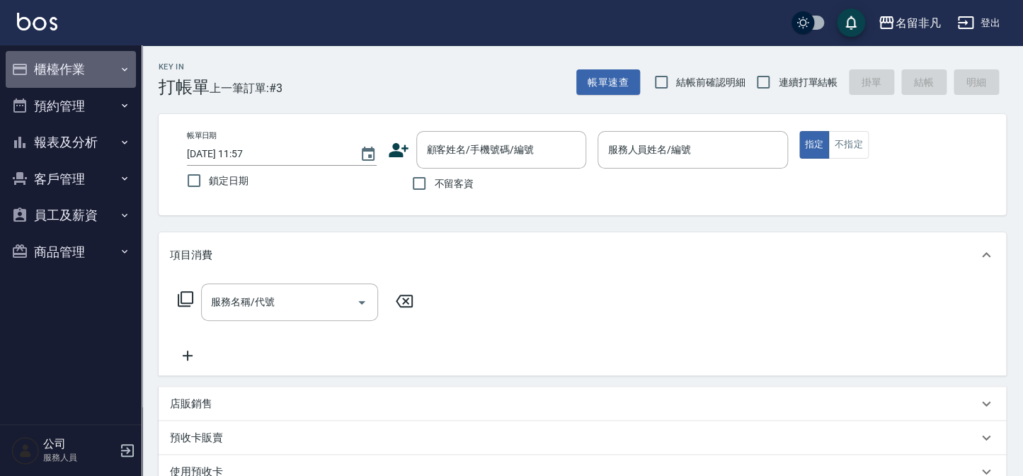
click at [84, 51] on button "櫃檯作業" at bounding box center [71, 69] width 130 height 37
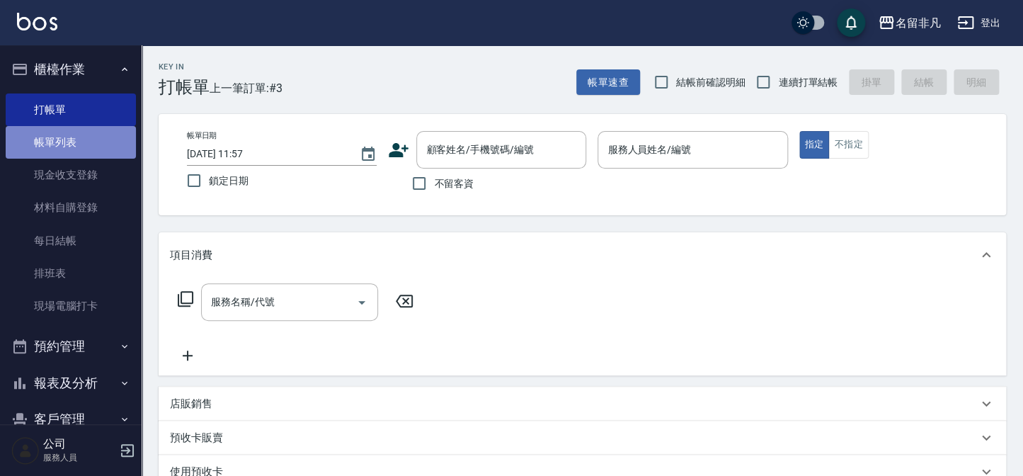
click at [101, 149] on link "帳單列表" at bounding box center [71, 142] width 130 height 33
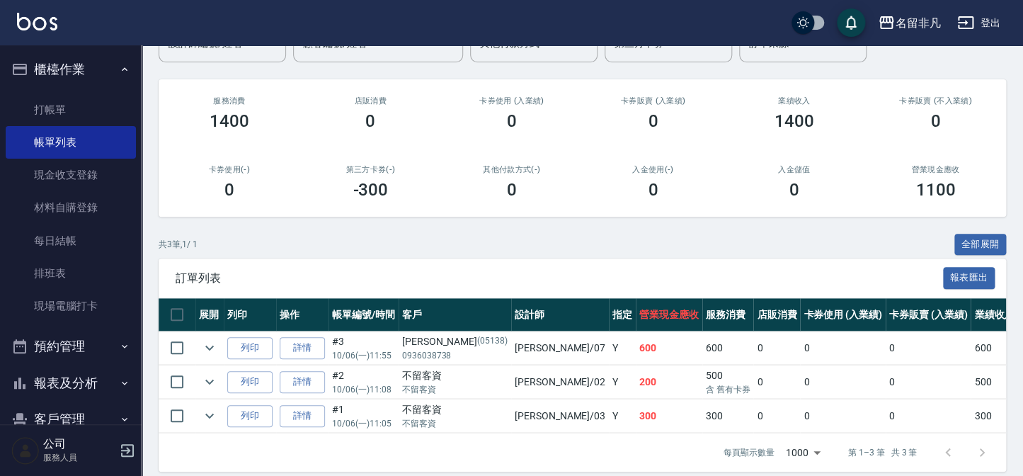
scroll to position [161, 0]
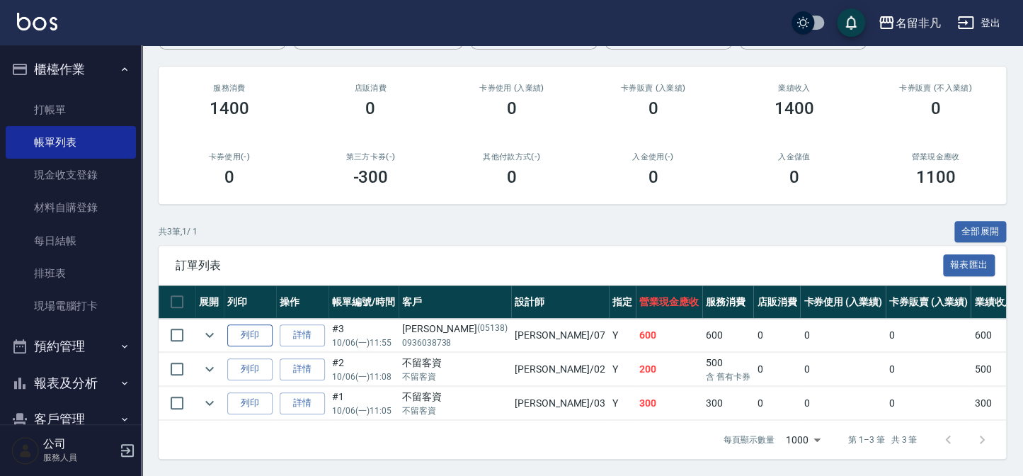
click at [269, 334] on button "列印" at bounding box center [249, 335] width 45 height 22
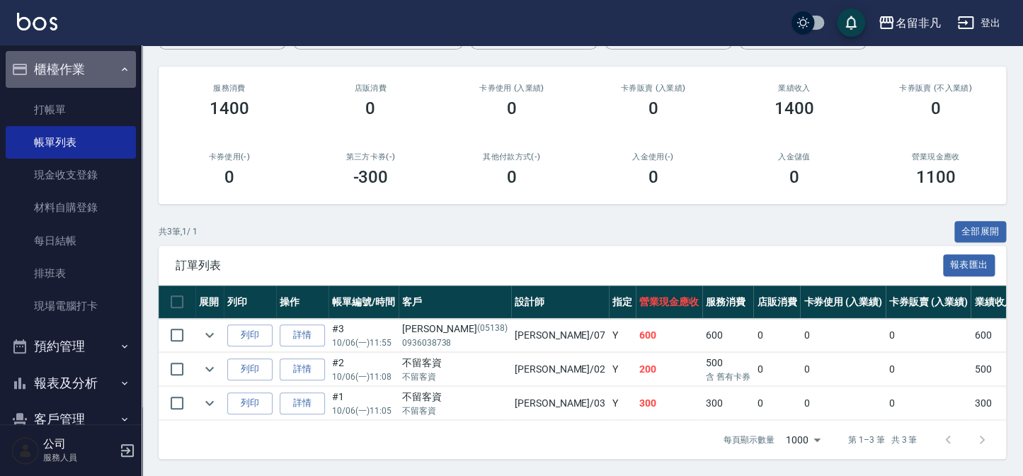
click at [109, 57] on button "櫃檯作業" at bounding box center [71, 69] width 130 height 37
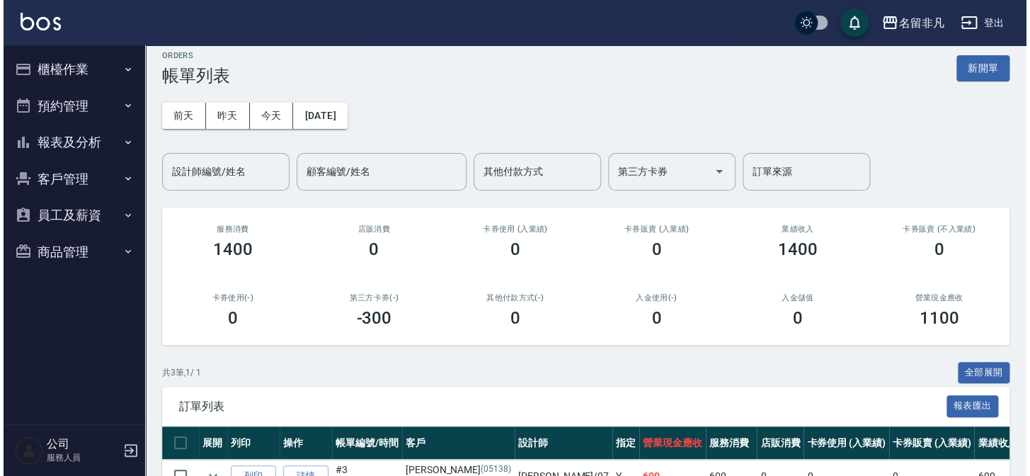
scroll to position [0, 0]
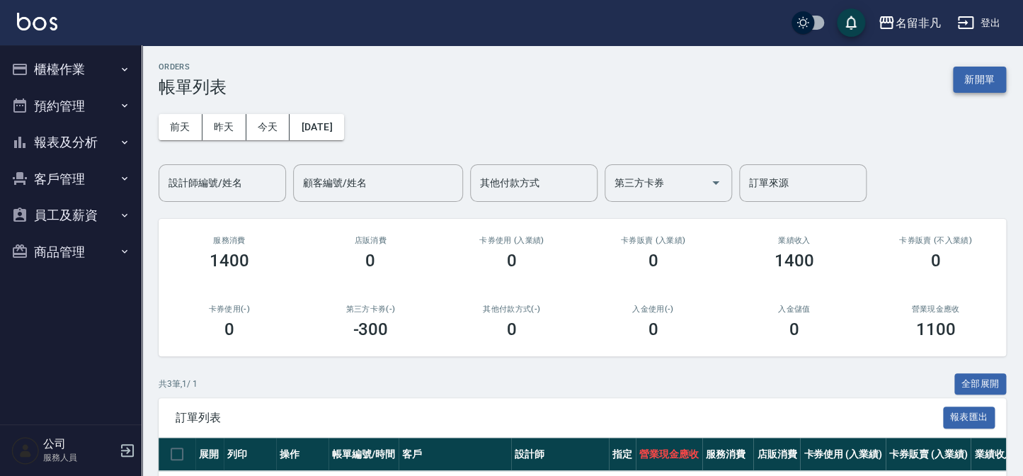
click at [980, 71] on button "新開單" at bounding box center [979, 80] width 53 height 26
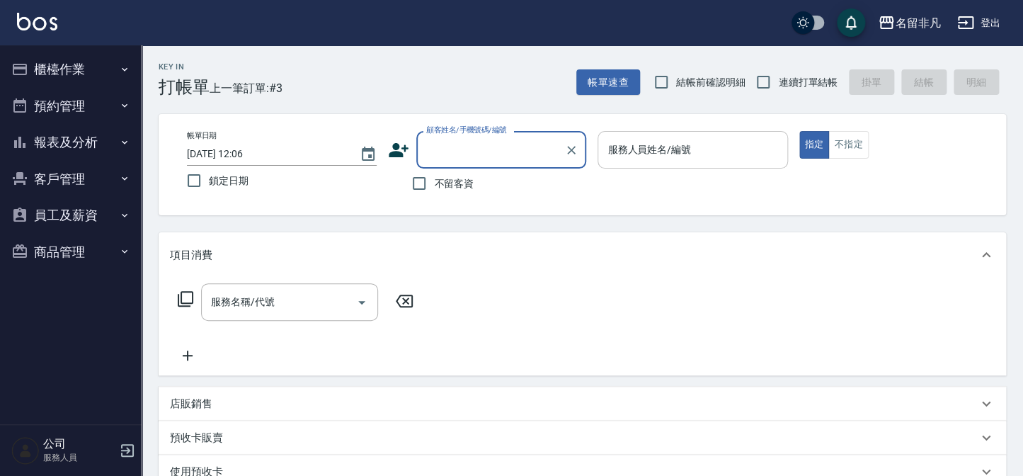
drag, startPoint x: 811, startPoint y: 144, endPoint x: 784, endPoint y: 154, distance: 28.0
click at [796, 151] on div "帳單日期 2025/10/06 12:06 鎖定日期 顧客姓名/手機號碼/編號 顧客姓名/手機號碼/編號 不留客資 服務人員姓名/編號 服務人員姓名/編號 指…" at bounding box center [582, 164] width 813 height 67
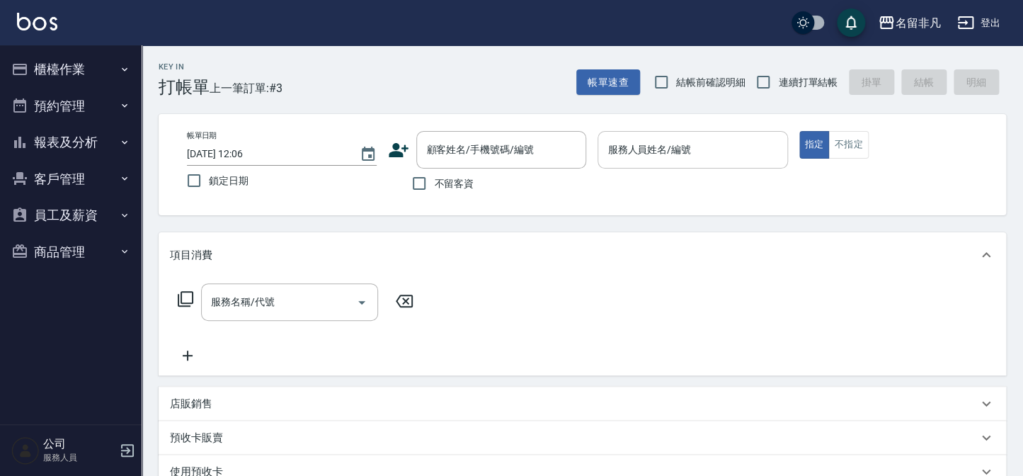
click at [738, 155] on input "服務人員姓名/編號" at bounding box center [692, 149] width 177 height 25
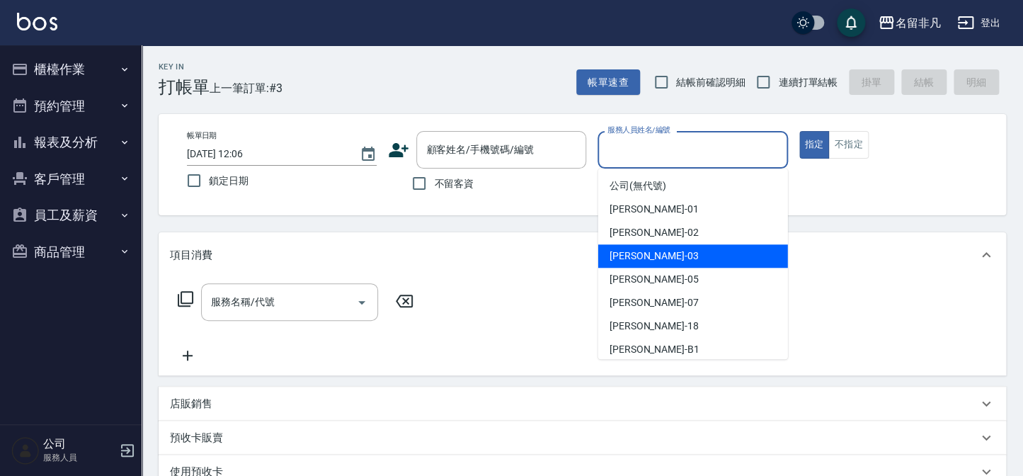
click at [684, 247] on div "[PERSON_NAME] -03" at bounding box center [693, 255] width 190 height 23
type input "[PERSON_NAME]-03"
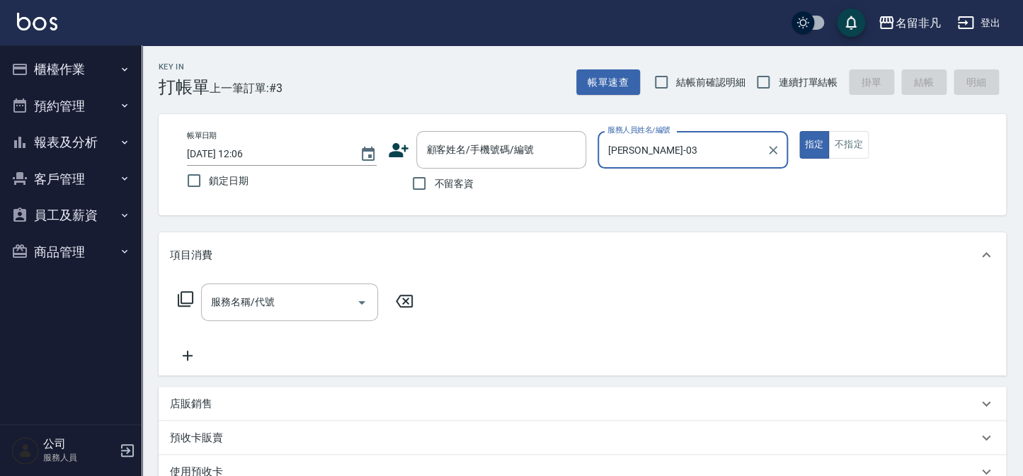
drag, startPoint x: 419, startPoint y: 183, endPoint x: 348, endPoint y: 193, distance: 72.2
click at [418, 183] on input "不留客資" at bounding box center [419, 183] width 30 height 30
checkbox input "true"
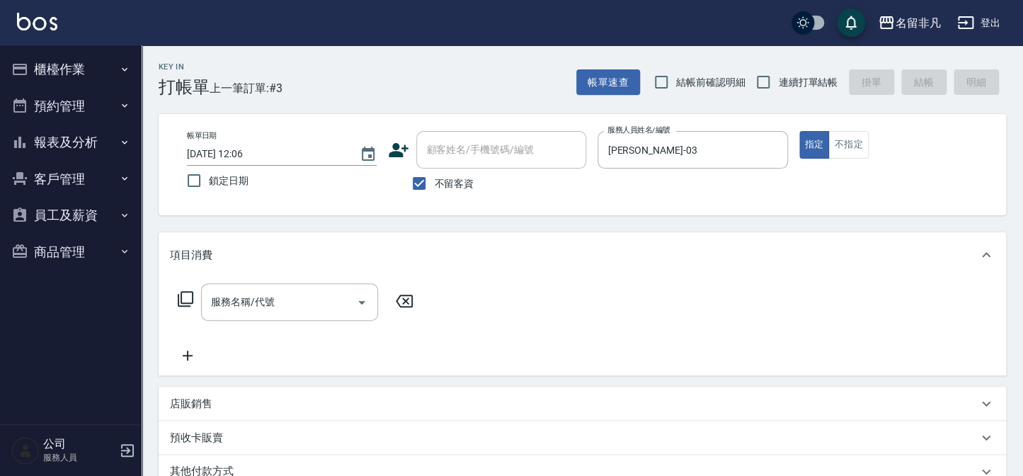
click at [186, 296] on icon at bounding box center [185, 298] width 17 height 17
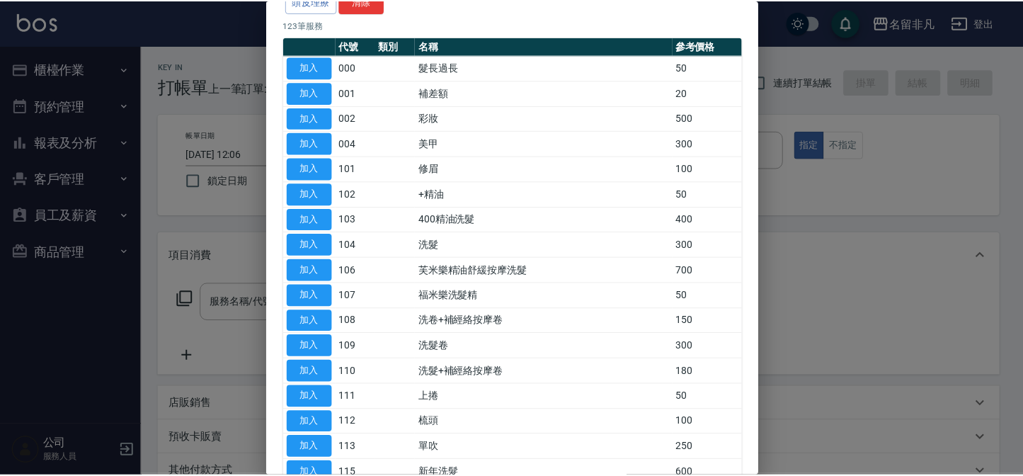
scroll to position [128, 0]
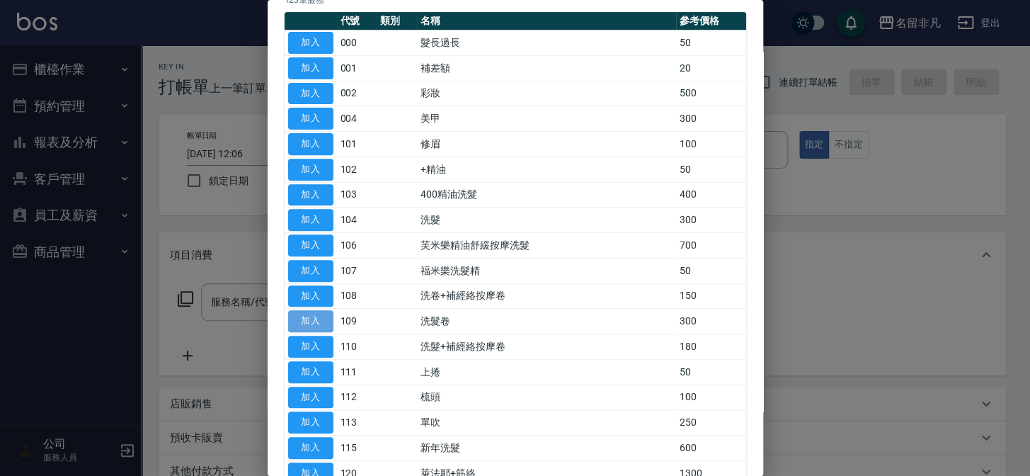
click at [309, 313] on button "加入" at bounding box center [310, 321] width 45 height 22
type input "洗髮卷(109)"
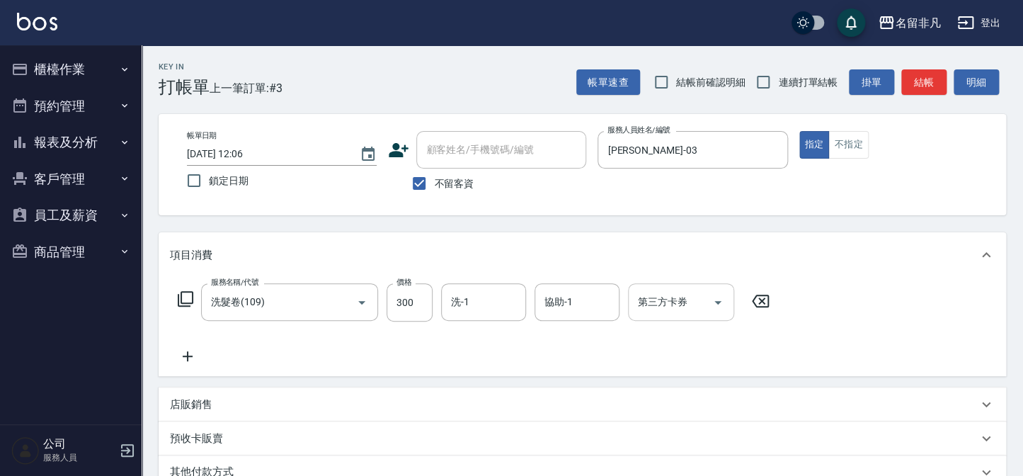
click at [676, 307] on input "第三方卡券" at bounding box center [670, 302] width 72 height 25
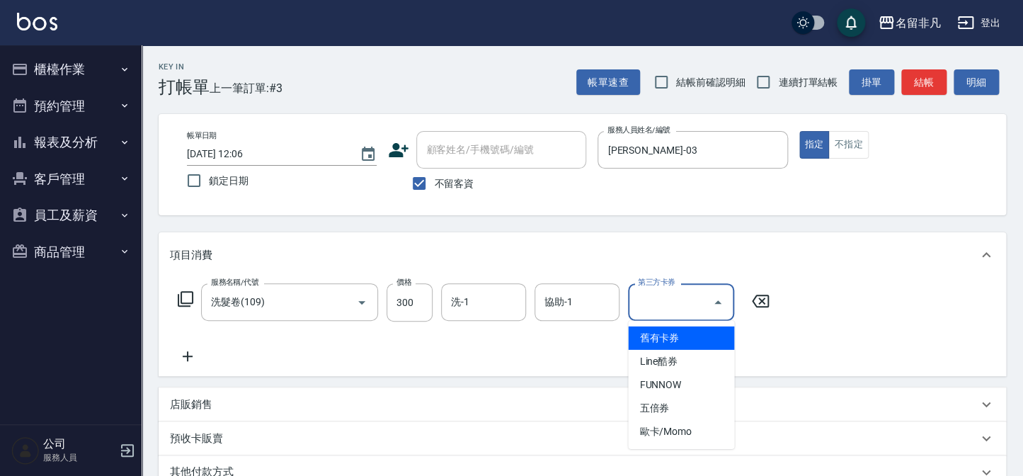
click at [671, 334] on span "舊有卡券" at bounding box center [681, 337] width 106 height 23
type input "舊有卡券"
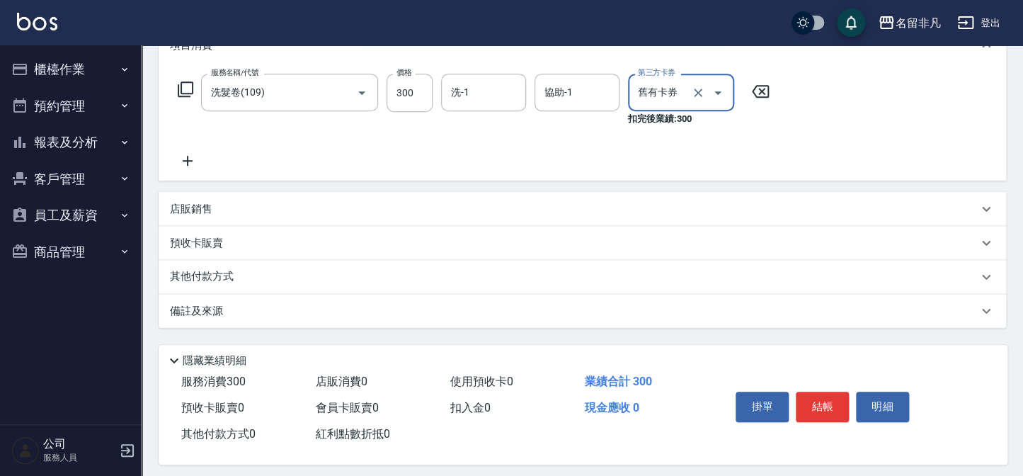
scroll to position [219, 0]
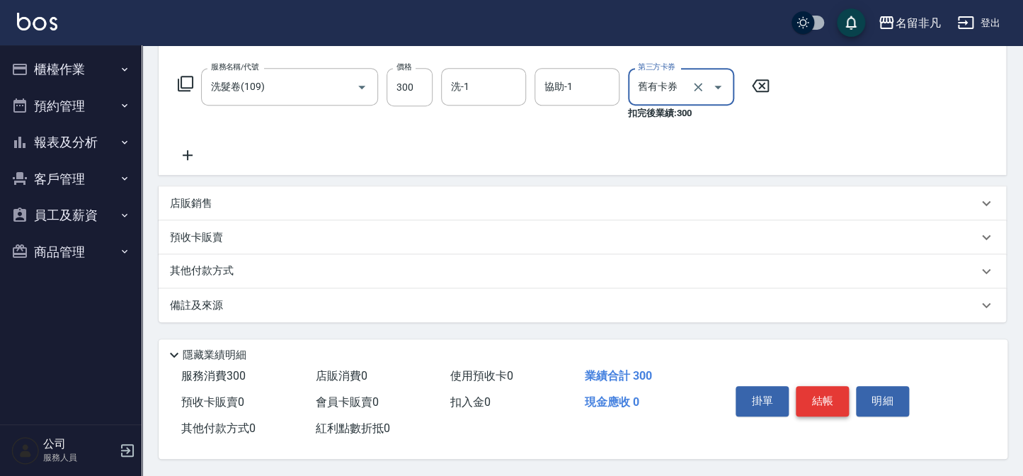
click at [819, 391] on button "結帳" at bounding box center [822, 401] width 53 height 30
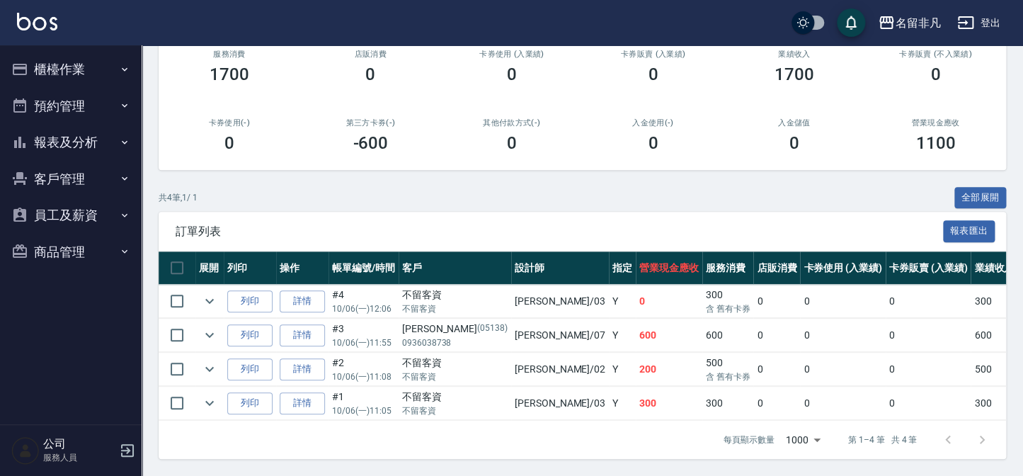
scroll to position [195, 0]
click at [246, 290] on button "列印" at bounding box center [249, 301] width 45 height 22
